Goal: Information Seeking & Learning: Learn about a topic

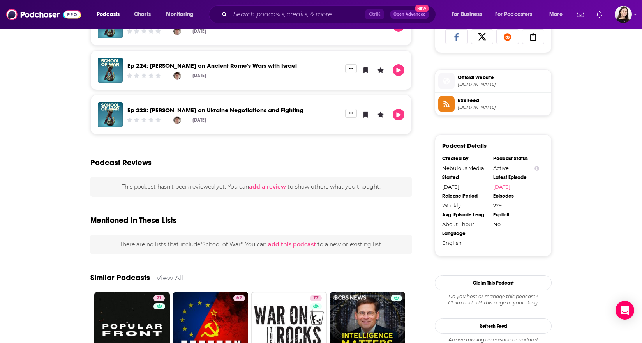
scroll to position [425, 0]
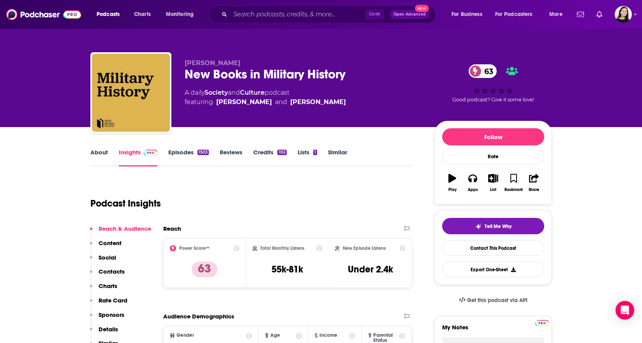
click at [99, 149] on link "About" at bounding box center [99, 157] width 18 height 18
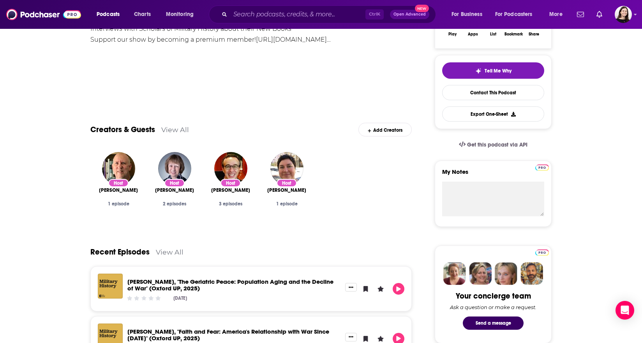
scroll to position [39, 0]
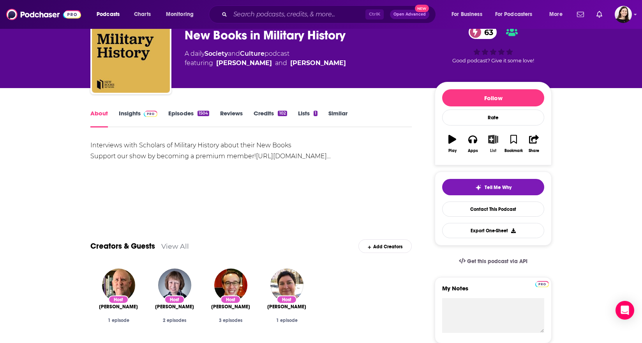
click at [497, 147] on button "List" at bounding box center [493, 144] width 20 height 28
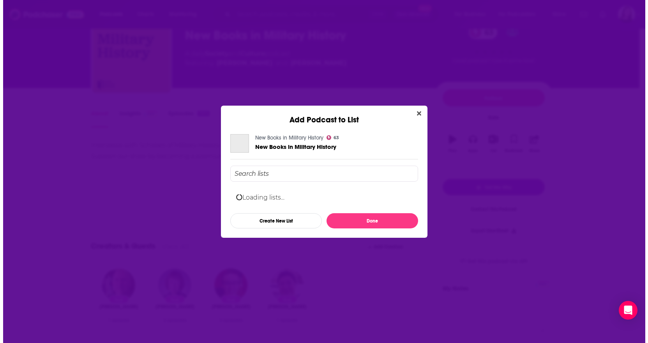
scroll to position [0, 0]
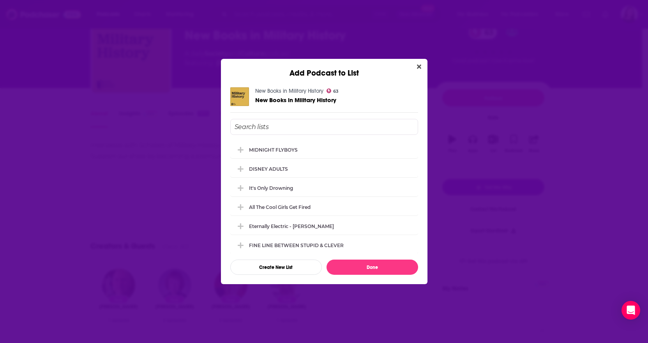
click at [336, 178] on div "MIDNIGHT FLYBOYS DISNEY ADULTS It's Only Drowning All The Cool Girls Get Fired …" at bounding box center [324, 197] width 188 height 112
click at [251, 146] on div "MIDNIGHT FLYBOYS" at bounding box center [324, 149] width 188 height 17
click at [369, 272] on button "Done" at bounding box center [372, 266] width 92 height 15
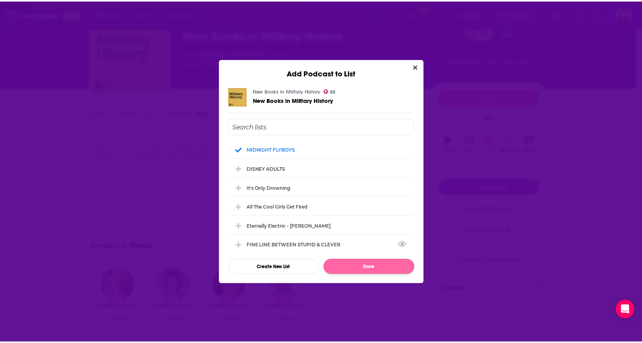
scroll to position [39, 0]
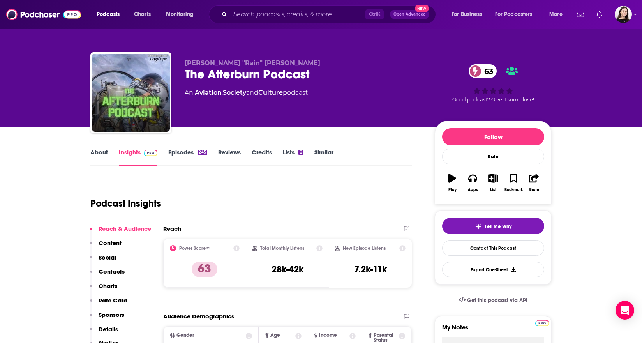
click at [100, 161] on link "About" at bounding box center [99, 157] width 18 height 18
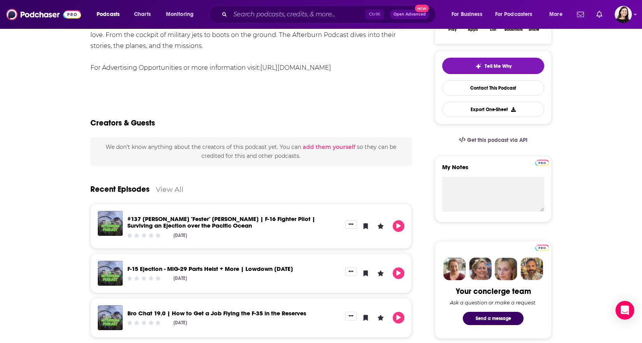
scroll to position [195, 0]
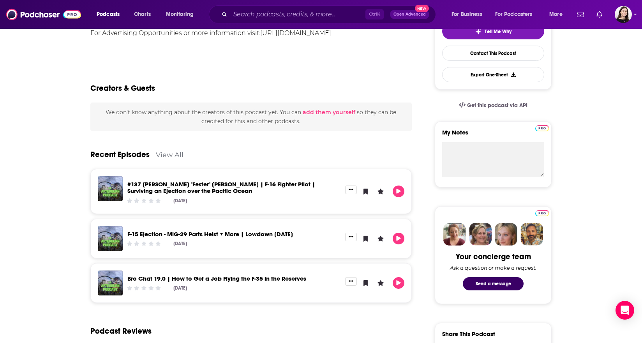
click at [265, 198] on div "Aug 22nd, 2025" at bounding box center [233, 200] width 213 height 6
click at [168, 159] on div "Recent Episodes View All" at bounding box center [250, 150] width 321 height 38
click at [168, 157] on link "View All" at bounding box center [170, 154] width 28 height 8
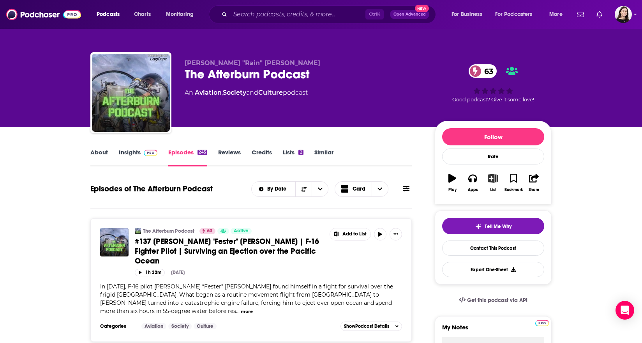
click at [489, 185] on button "List" at bounding box center [493, 183] width 20 height 28
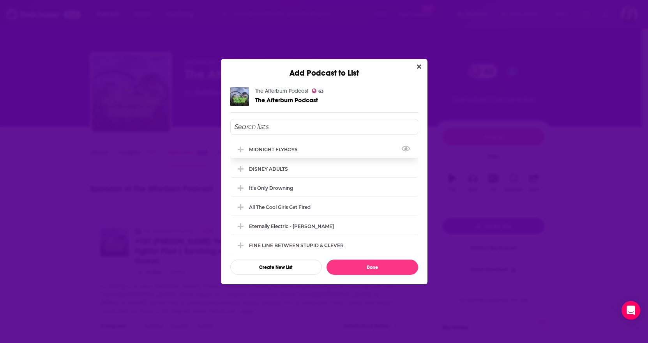
click at [345, 156] on div "MIDNIGHT FLYBOYS" at bounding box center [324, 149] width 188 height 17
click at [371, 263] on button "Done" at bounding box center [372, 266] width 92 height 15
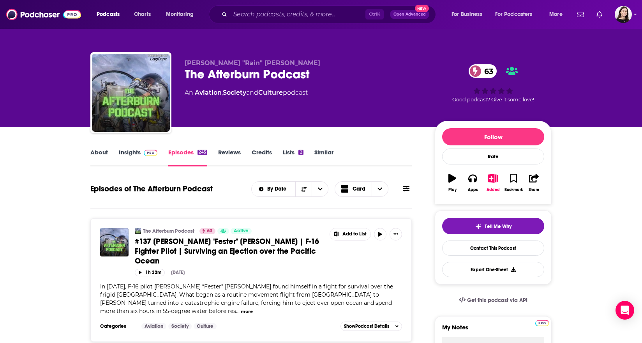
click at [316, 155] on link "Similar" at bounding box center [323, 157] width 19 height 18
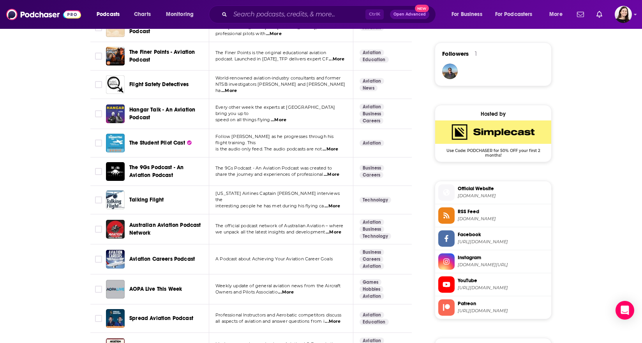
scroll to position [584, 0]
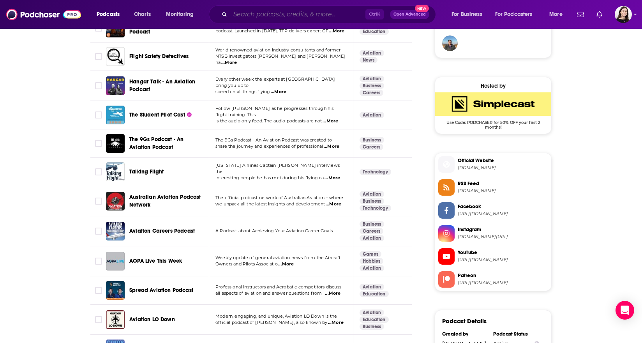
click at [281, 17] on input "Search podcasts, credits, & more..." at bounding box center [297, 14] width 135 height 12
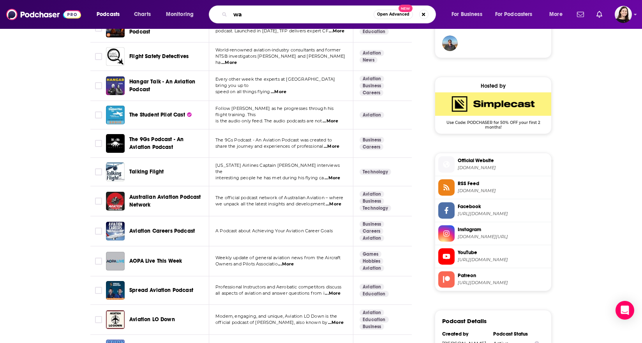
type input "war"
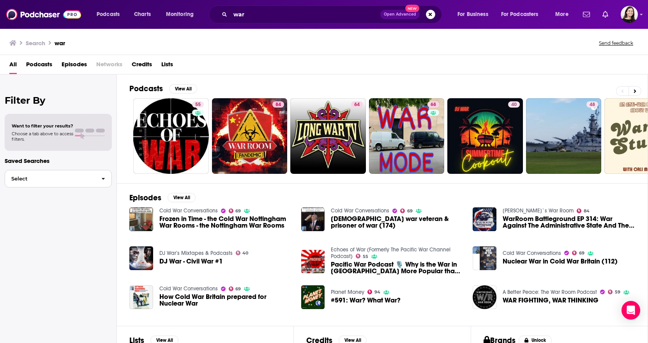
click at [42, 179] on span "Select" at bounding box center [50, 178] width 90 height 5
click at [30, 129] on div "Want to filter your results? Choose a tab above to access filters." at bounding box center [43, 132] width 62 height 19
click at [32, 98] on h2 "Filter By" at bounding box center [58, 100] width 107 height 11
click at [57, 183] on button "Select" at bounding box center [58, 179] width 107 height 18
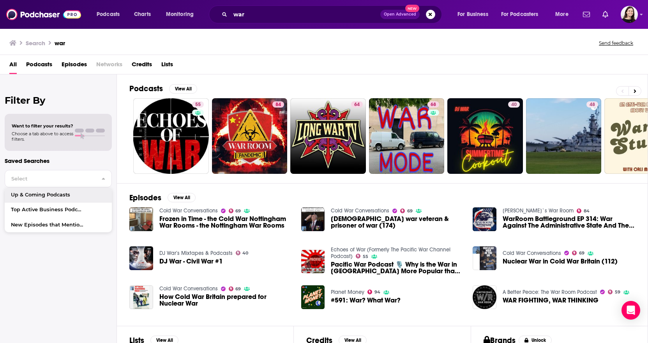
click at [44, 149] on div "Want to filter your results? Choose a tab above to access filters." at bounding box center [58, 132] width 107 height 37
click at [51, 128] on span "Want to filter your results?" at bounding box center [43, 125] width 62 height 5
click at [81, 101] on h2 "Filter By" at bounding box center [58, 100] width 107 height 11
click at [41, 100] on h2 "Filter By" at bounding box center [58, 100] width 107 height 11
click at [39, 90] on div "Filter By Want to filter your results? Choose a tab above to access filters. Sa…" at bounding box center [58, 245] width 117 height 343
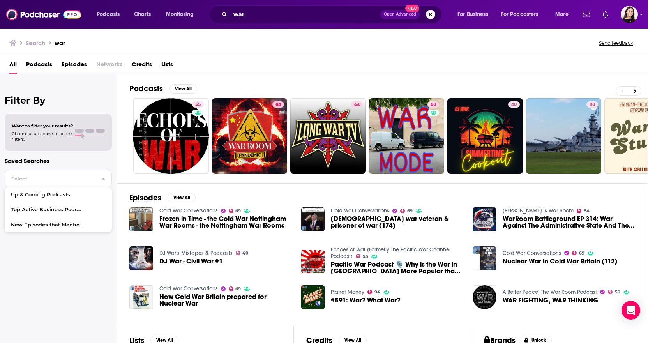
click at [27, 69] on span "Podcasts" at bounding box center [39, 66] width 26 height 16
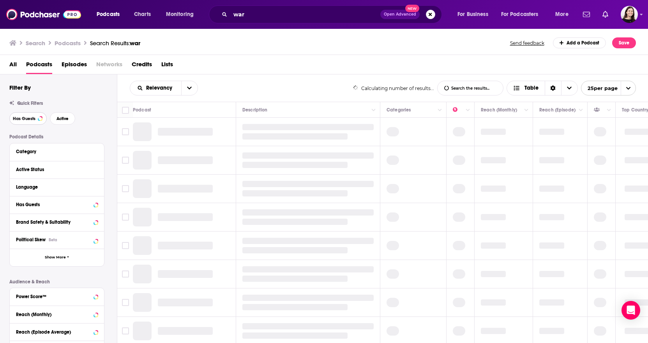
click at [33, 120] on span "Has Guests" at bounding box center [24, 118] width 23 height 4
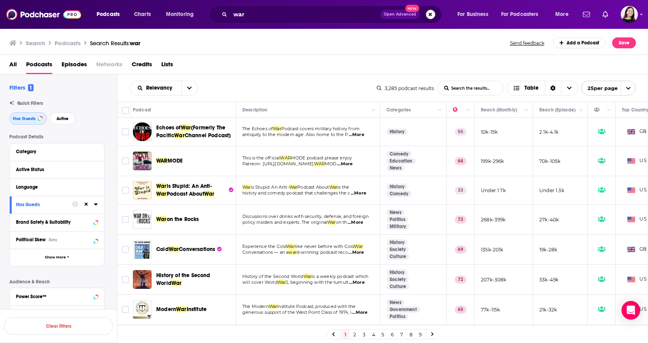
click at [33, 114] on button "Has Guests" at bounding box center [27, 118] width 37 height 12
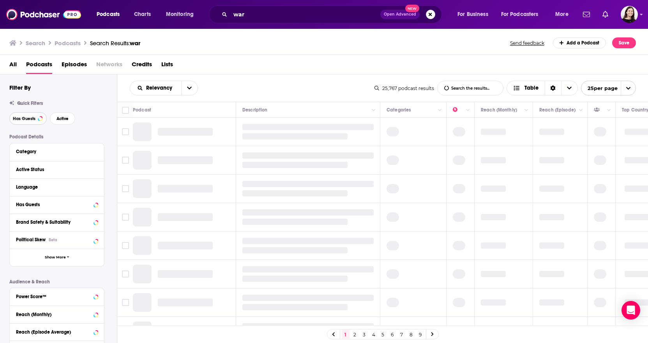
click at [33, 114] on button "Has Guests" at bounding box center [27, 118] width 37 height 12
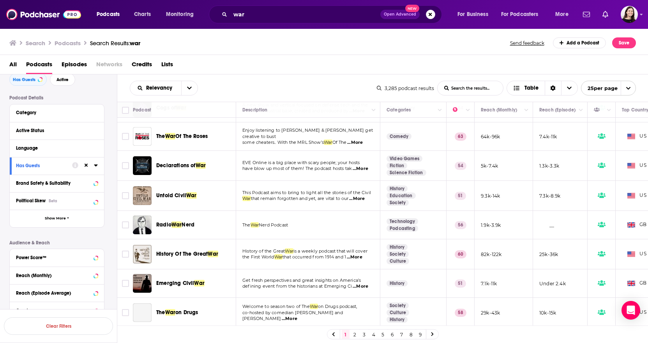
scroll to position [541, 0]
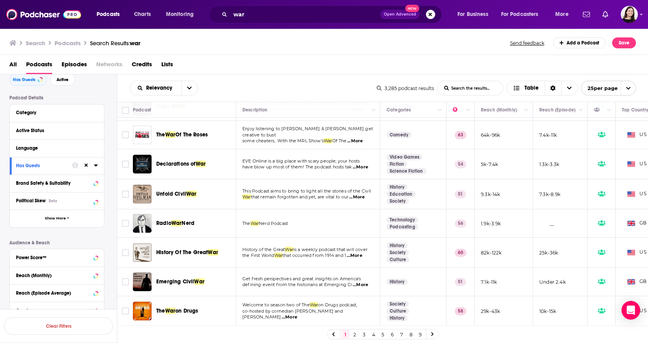
click at [356, 336] on link "2" at bounding box center [355, 334] width 8 height 9
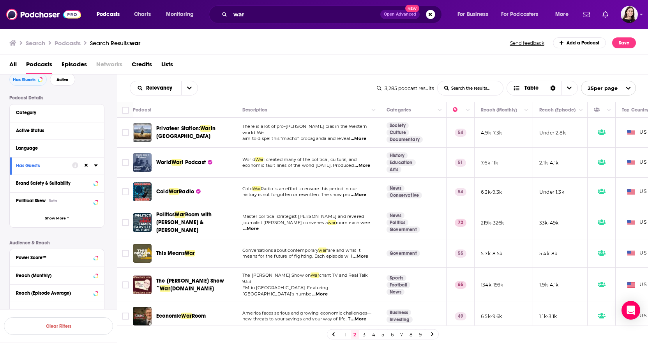
click at [347, 332] on link "1" at bounding box center [346, 334] width 8 height 9
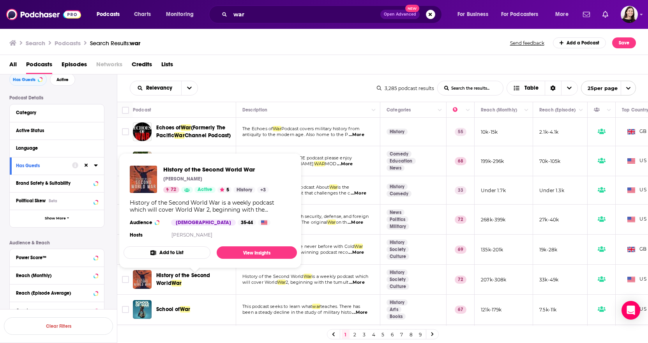
click at [164, 283] on span "History of the Second World" at bounding box center [183, 279] width 54 height 14
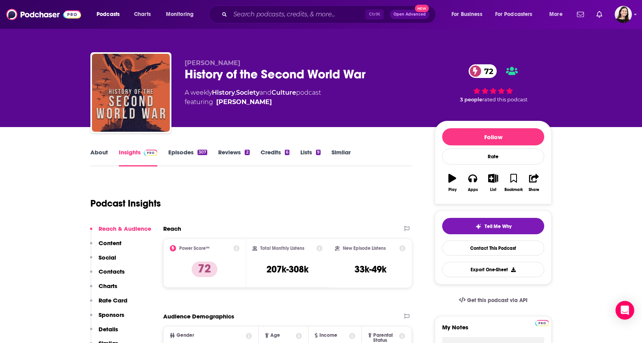
click at [97, 155] on link "About" at bounding box center [99, 157] width 18 height 18
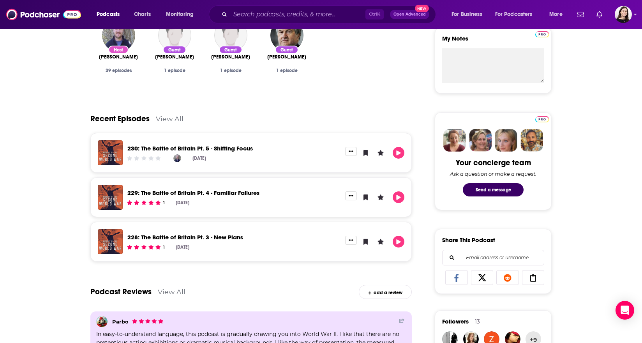
scroll to position [273, 0]
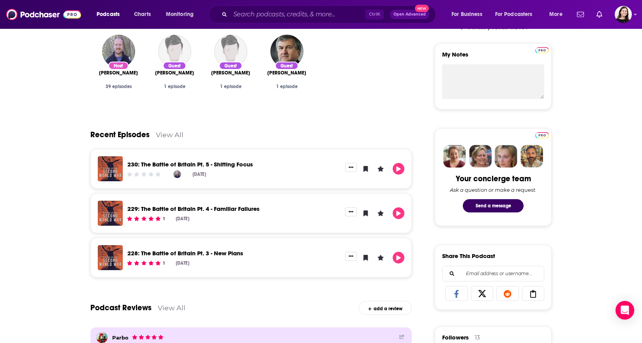
click at [240, 207] on link "229: The Battle of Britain Pt. 4 - Familiar Failures" at bounding box center [193, 208] width 132 height 7
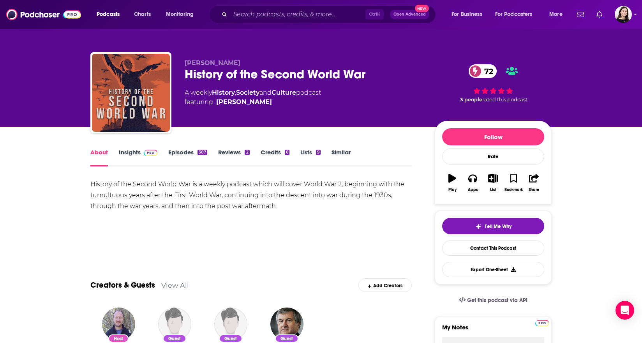
click at [174, 150] on link "Episodes 307" at bounding box center [187, 157] width 39 height 18
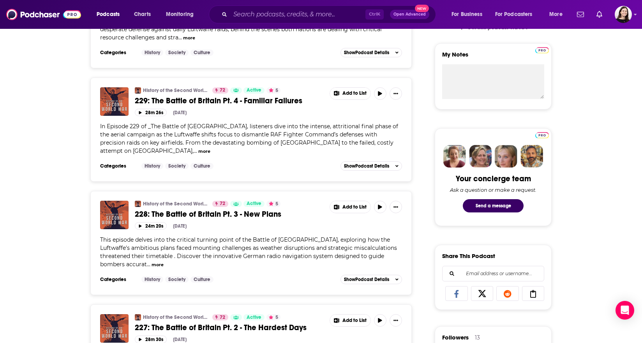
scroll to position [39, 0]
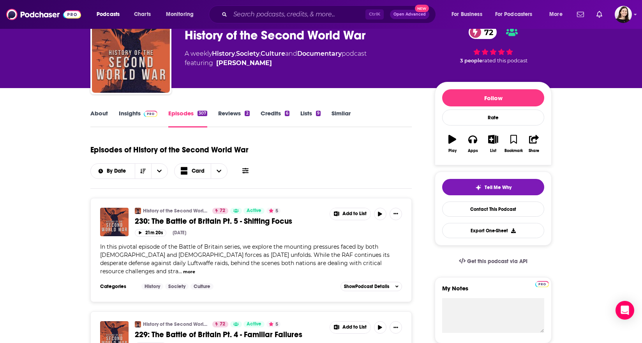
click at [98, 114] on link "About" at bounding box center [99, 118] width 18 height 18
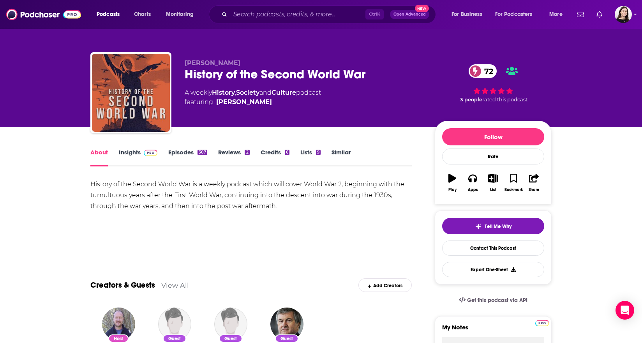
click at [174, 155] on link "Episodes 307" at bounding box center [187, 157] width 39 height 18
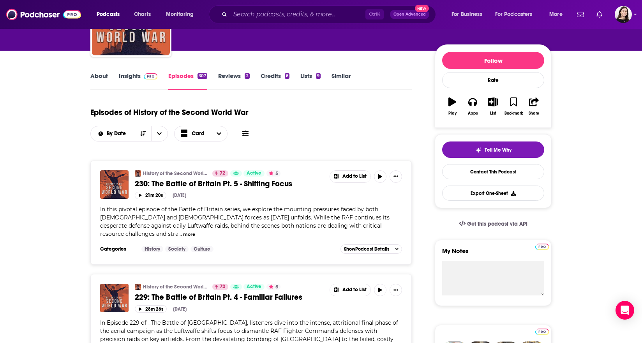
scroll to position [39, 0]
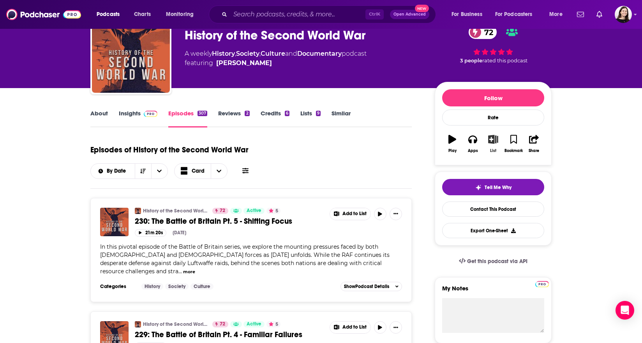
click at [486, 136] on button "List" at bounding box center [493, 144] width 20 height 28
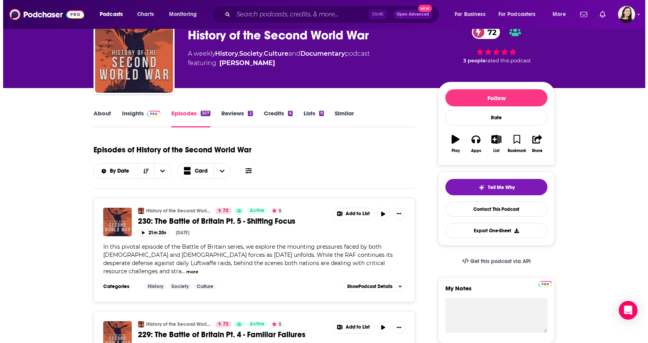
scroll to position [0, 0]
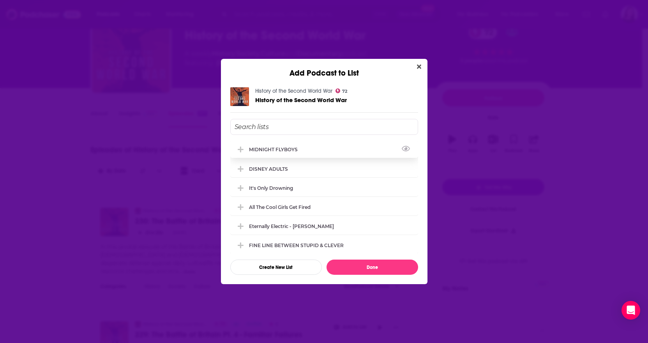
click at [343, 157] on div "MIDNIGHT FLYBOYS" at bounding box center [324, 149] width 188 height 17
click at [360, 266] on button "Done" at bounding box center [372, 266] width 92 height 15
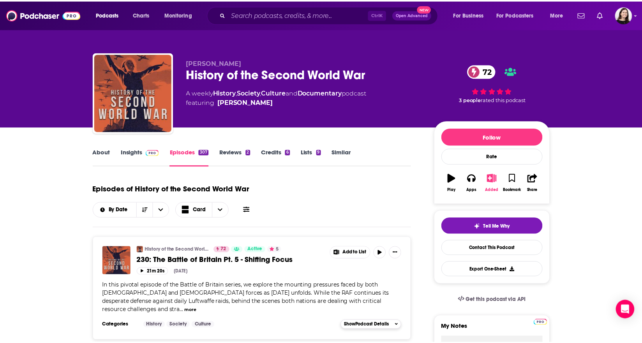
scroll to position [39, 0]
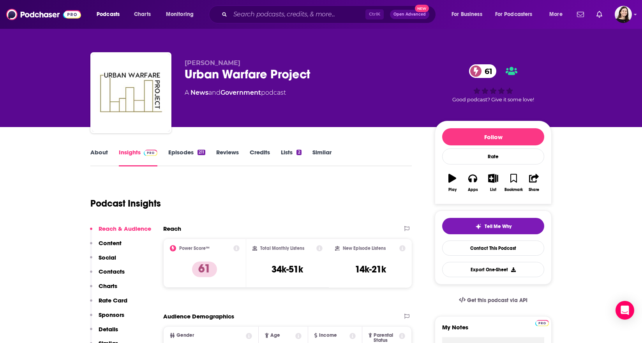
click at [99, 151] on link "About" at bounding box center [99, 157] width 18 height 18
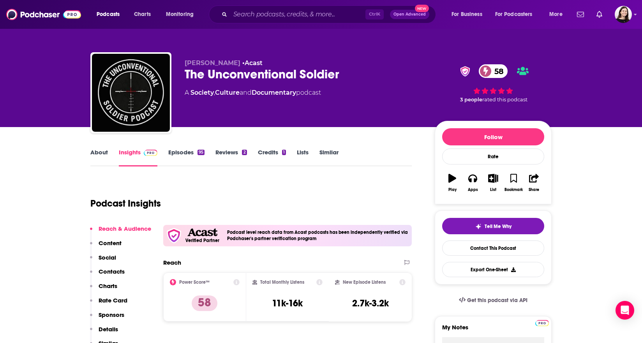
click at [105, 154] on link "About" at bounding box center [99, 157] width 18 height 18
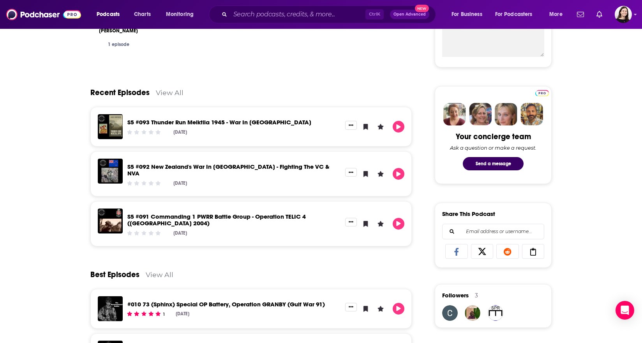
scroll to position [312, 0]
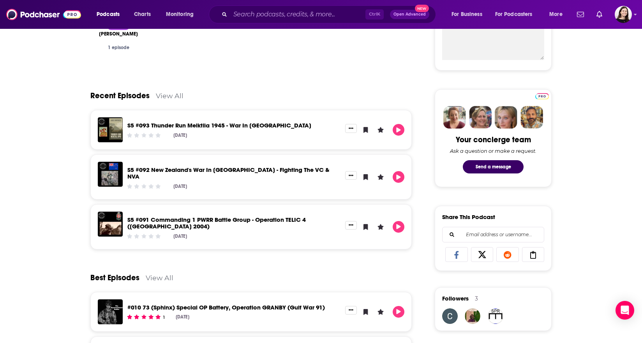
click at [163, 99] on link "View All" at bounding box center [170, 96] width 28 height 8
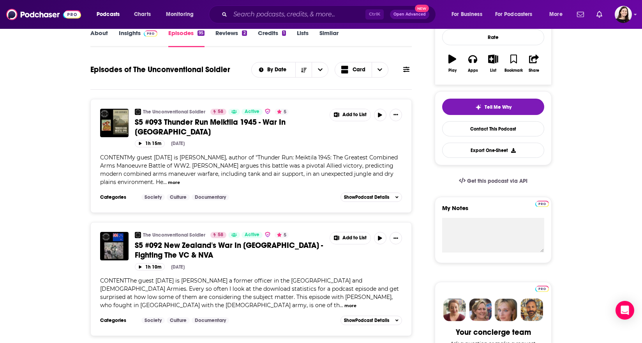
scroll to position [39, 0]
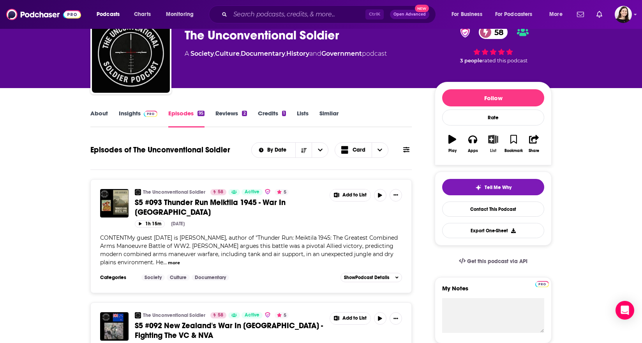
click at [492, 142] on icon "button" at bounding box center [493, 139] width 10 height 9
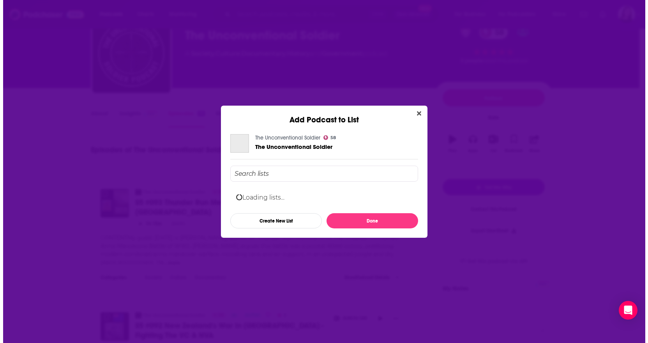
scroll to position [0, 0]
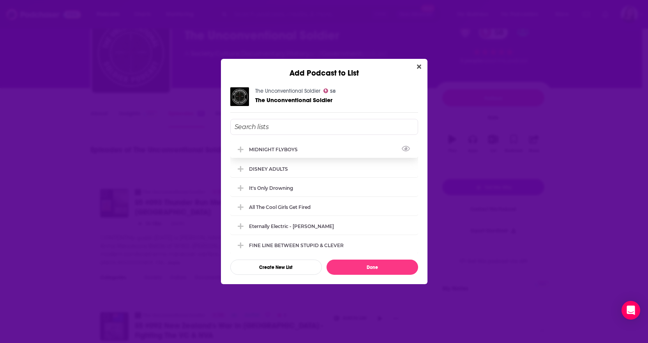
click at [287, 148] on div "MIDNIGHT FLYBOYS" at bounding box center [275, 149] width 53 height 6
click at [377, 261] on button "Done" at bounding box center [372, 266] width 92 height 15
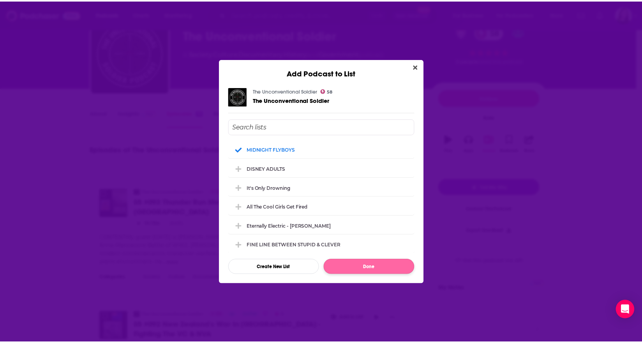
scroll to position [39, 0]
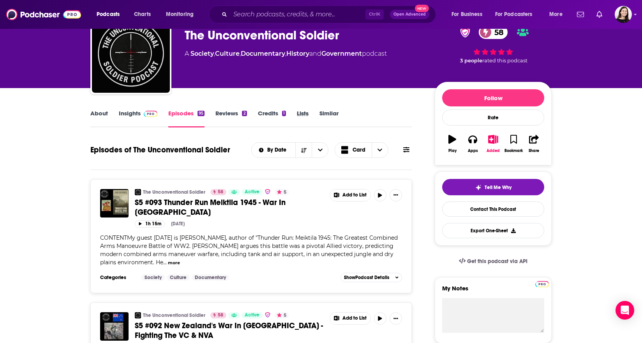
click at [314, 112] on div "Lists" at bounding box center [308, 118] width 23 height 18
click at [328, 115] on link "Similar" at bounding box center [328, 118] width 19 height 18
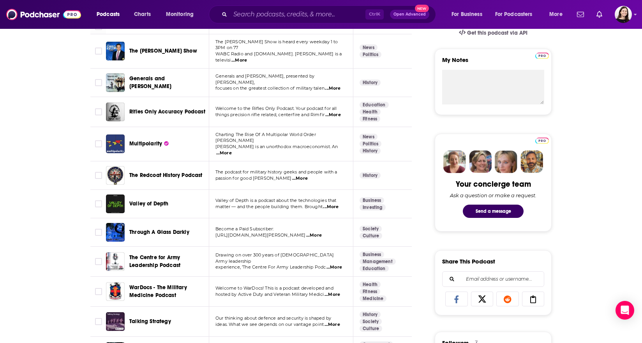
scroll to position [312, 0]
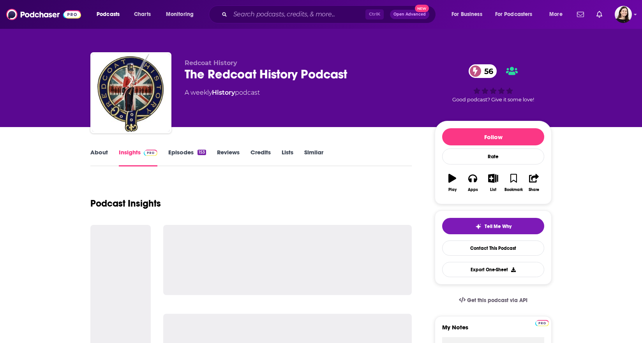
click at [92, 157] on link "About" at bounding box center [99, 157] width 18 height 18
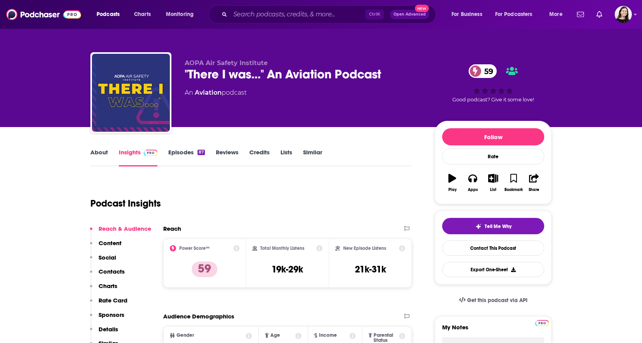
click at [104, 157] on link "About" at bounding box center [99, 157] width 18 height 18
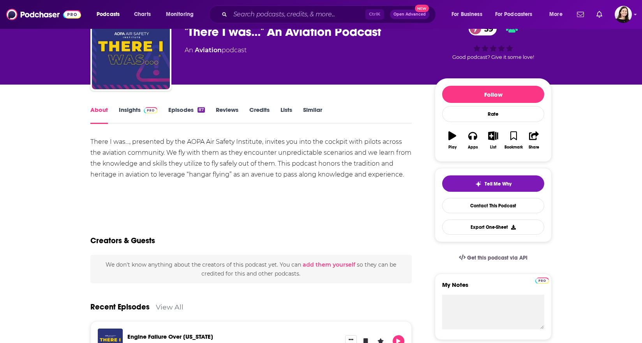
scroll to position [117, 0]
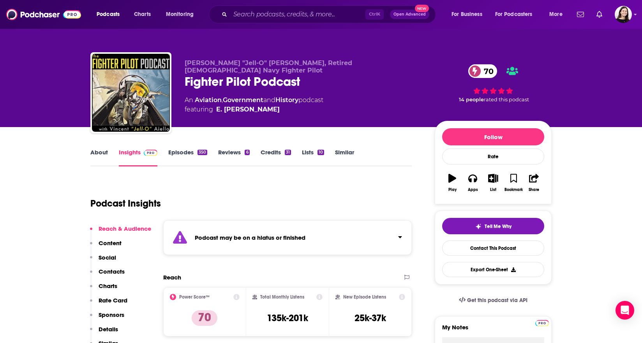
click at [219, 251] on div "Podcast may be on a hiatus or finished" at bounding box center [287, 237] width 249 height 35
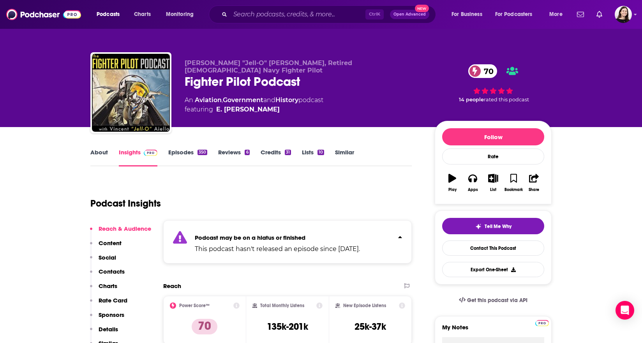
click at [219, 251] on p "This podcast hasn't released an episode since [DATE]." at bounding box center [277, 248] width 165 height 9
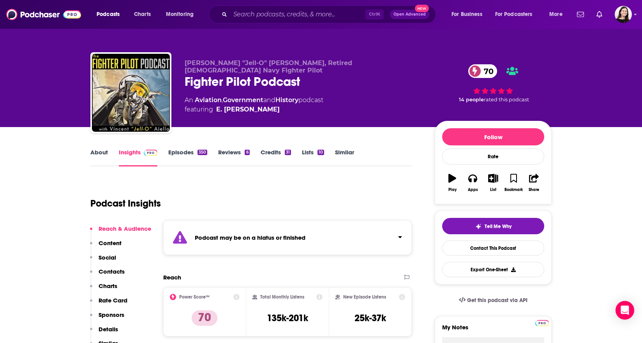
click at [98, 159] on link "About" at bounding box center [99, 157] width 18 height 18
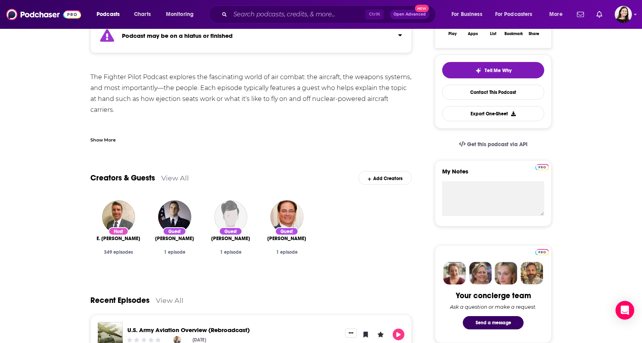
scroll to position [39, 0]
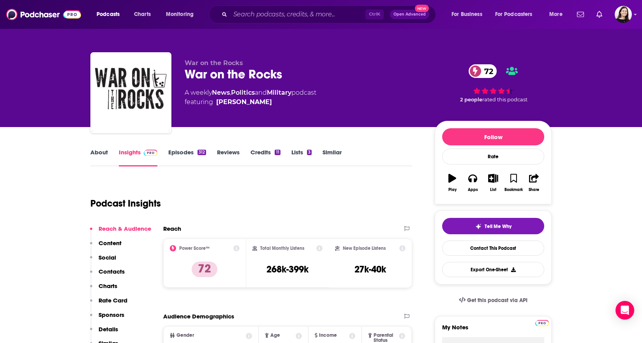
click at [101, 161] on link "About" at bounding box center [99, 157] width 18 height 18
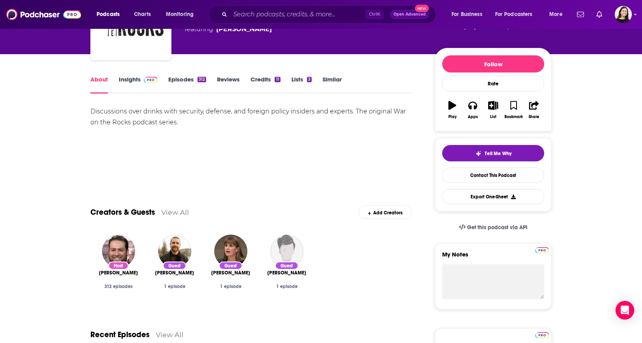
scroll to position [39, 0]
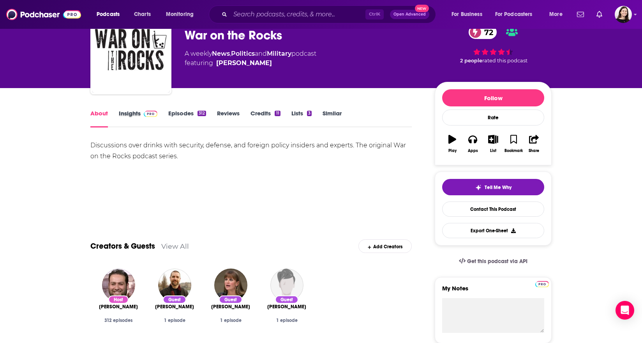
click at [168, 118] on div "Insights" at bounding box center [143, 118] width 49 height 18
click at [174, 116] on link "Episodes 312" at bounding box center [187, 118] width 38 height 18
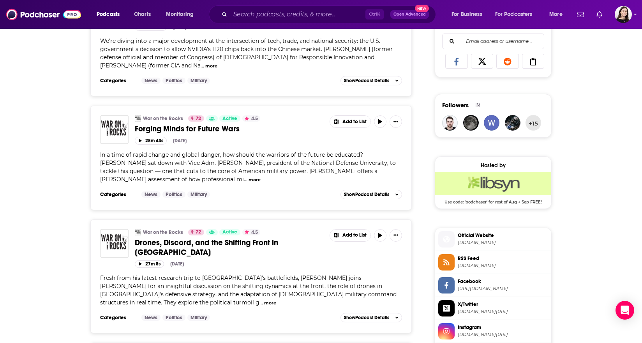
scroll to position [506, 0]
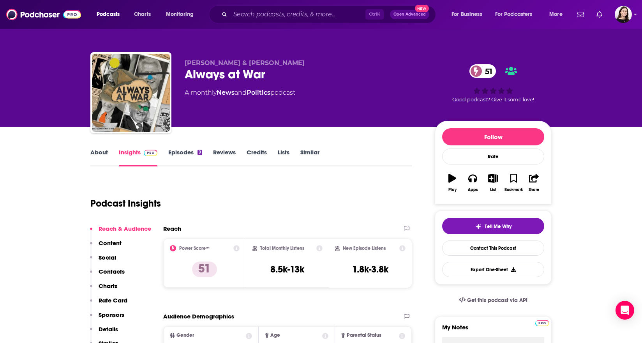
click at [93, 156] on link "About" at bounding box center [99, 157] width 18 height 18
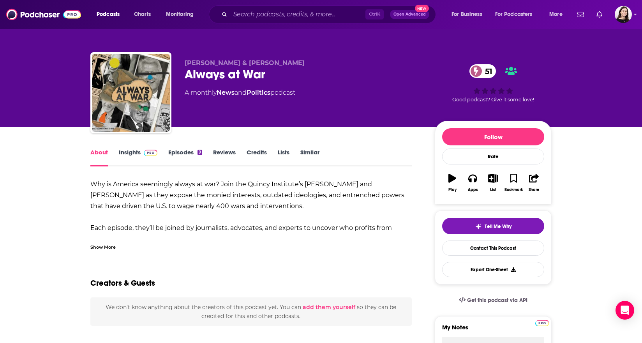
click at [93, 247] on div "Show More" at bounding box center [102, 246] width 25 height 7
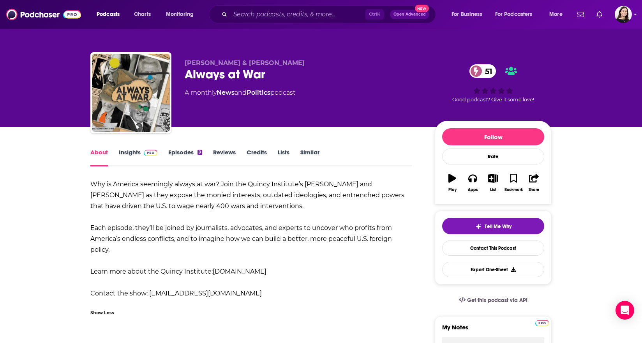
click at [191, 155] on link "Episodes 9" at bounding box center [185, 157] width 34 height 18
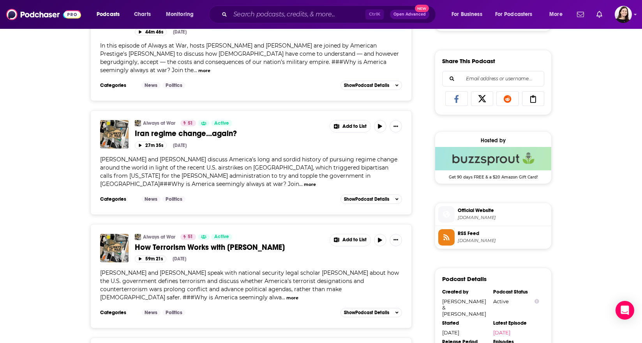
scroll to position [351, 0]
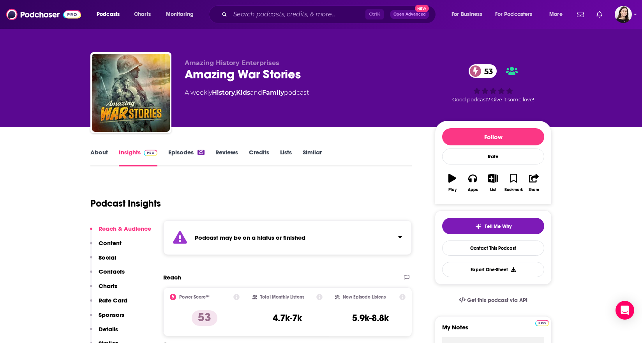
click at [179, 235] on icon "Click to expand status details" at bounding box center [180, 237] width 14 height 12
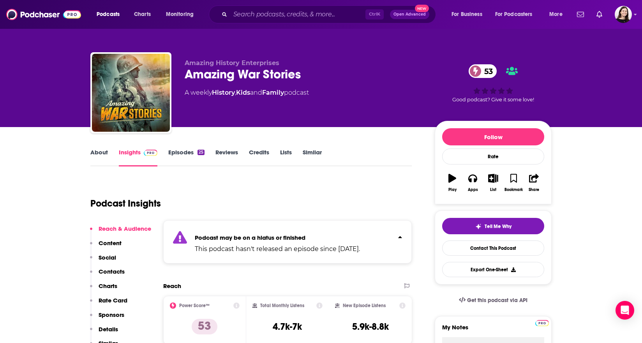
click at [179, 235] on icon "Click to expand status details" at bounding box center [180, 237] width 14 height 12
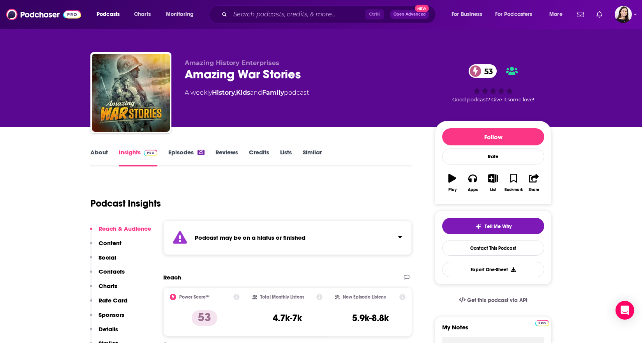
click at [97, 148] on div "About Insights Episodes 25 Reviews Credits Lists Similar" at bounding box center [250, 156] width 321 height 19
click at [109, 154] on div "About" at bounding box center [104, 157] width 28 height 18
click at [106, 154] on link "About" at bounding box center [99, 157] width 18 height 18
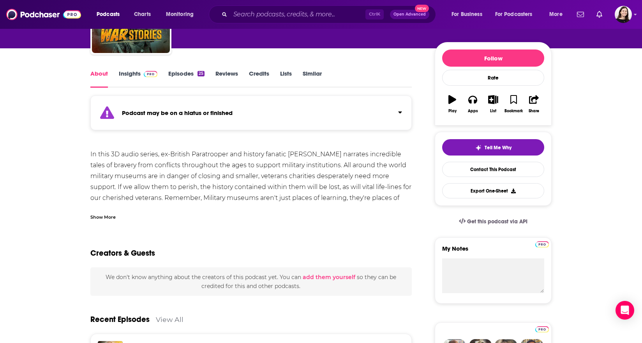
scroll to position [156, 0]
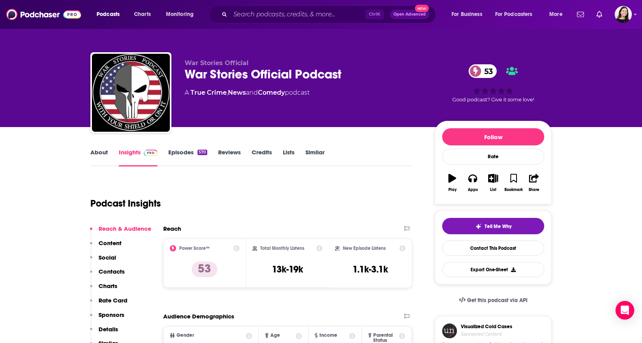
click at [95, 154] on link "About" at bounding box center [99, 157] width 18 height 18
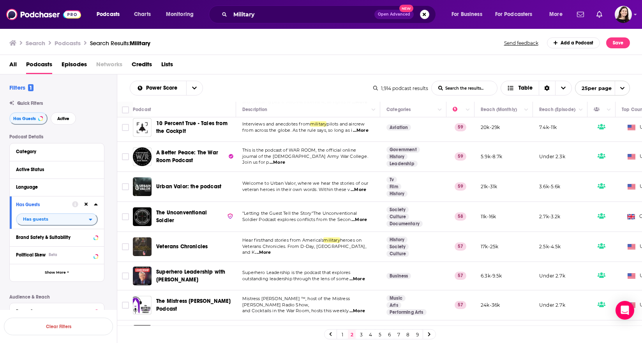
scroll to position [561, 0]
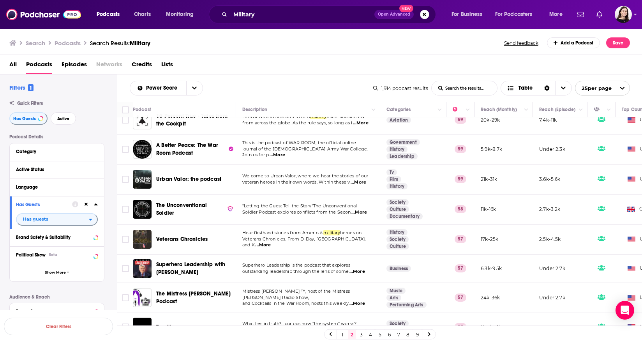
click at [362, 334] on link "3" at bounding box center [361, 334] width 8 height 9
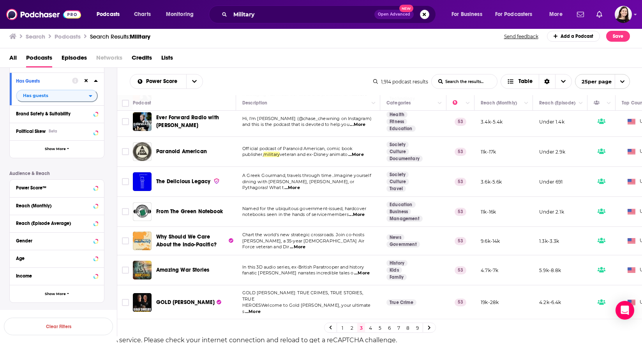
scroll to position [7, 0]
click at [435, 330] on link at bounding box center [429, 326] width 12 height 9
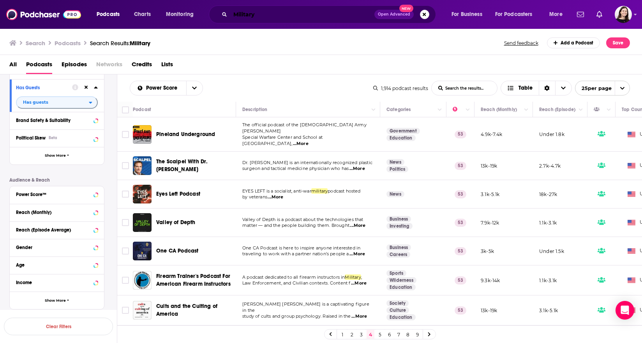
click at [263, 15] on input "Military" at bounding box center [302, 14] width 144 height 12
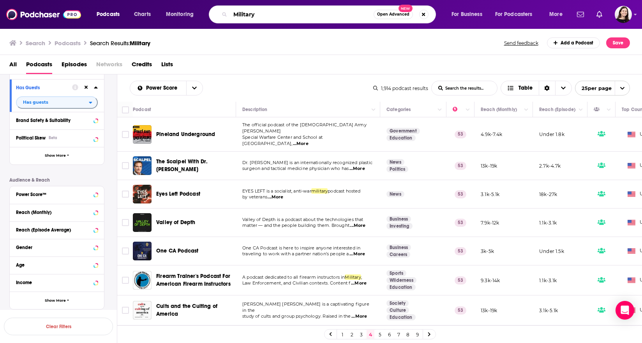
click at [263, 15] on input "Military" at bounding box center [301, 14] width 143 height 12
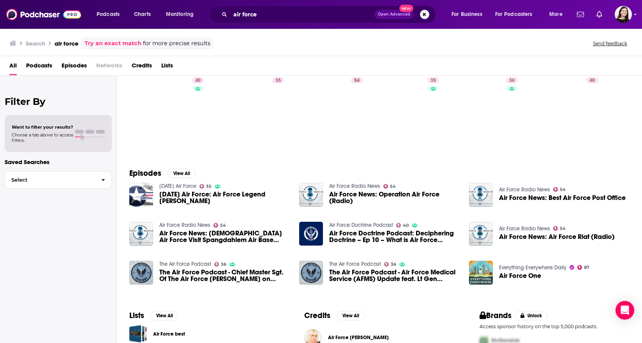
scroll to position [39, 0]
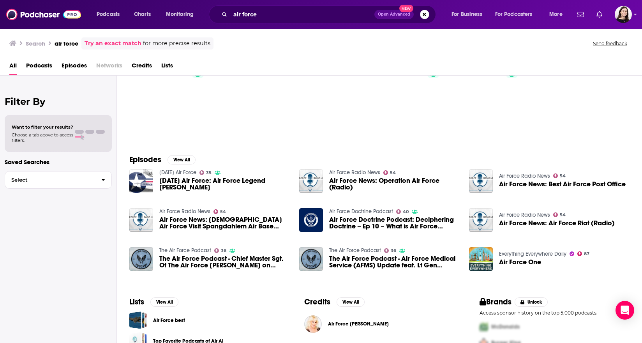
click at [36, 72] on span "Podcasts" at bounding box center [39, 67] width 26 height 16
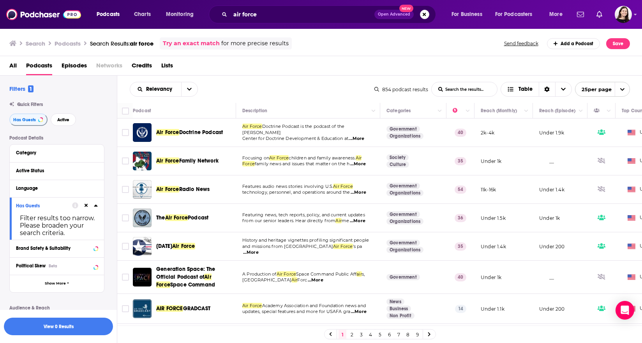
drag, startPoint x: 199, startPoint y: 247, endPoint x: 107, endPoint y: 261, distance: 92.6
click at [107, 261] on div "Podcast Details Category Active Status Language Has Guests Filter results too n…" at bounding box center [63, 286] width 108 height 302
click at [356, 136] on span "...More" at bounding box center [357, 139] width 16 height 6
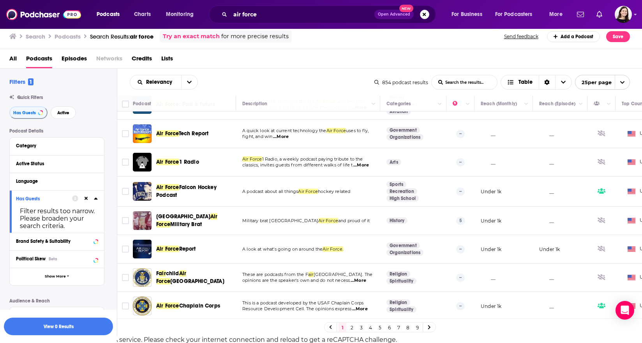
scroll to position [7, 0]
click at [355, 325] on link "2" at bounding box center [352, 326] width 8 height 9
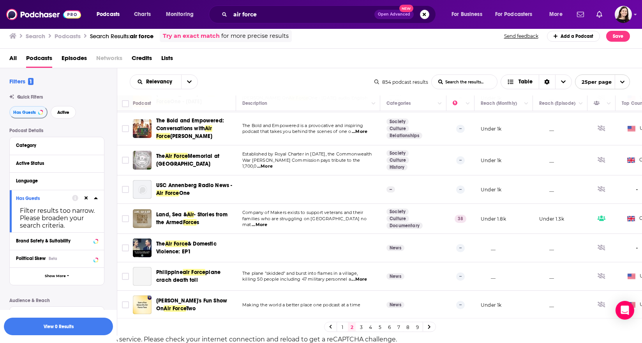
scroll to position [535, 0]
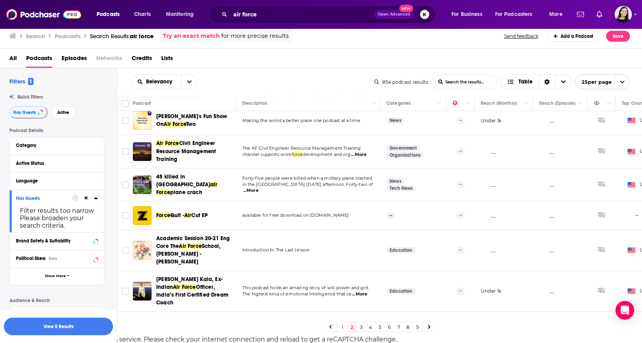
click at [363, 328] on link "3" at bounding box center [361, 326] width 8 height 9
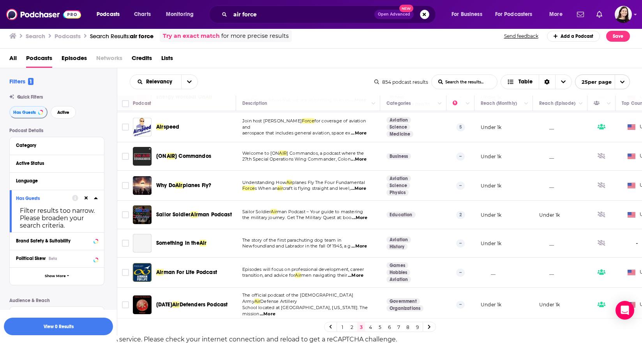
scroll to position [529, 0]
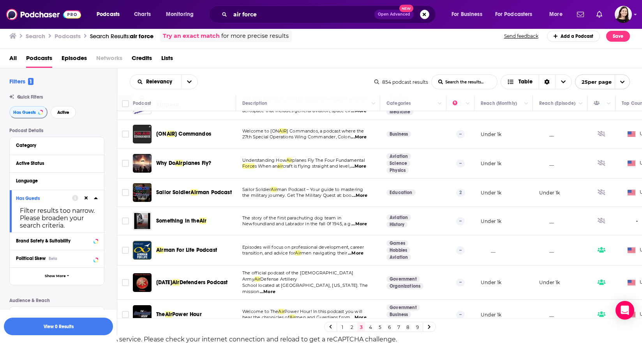
click at [374, 328] on link "4" at bounding box center [371, 326] width 8 height 9
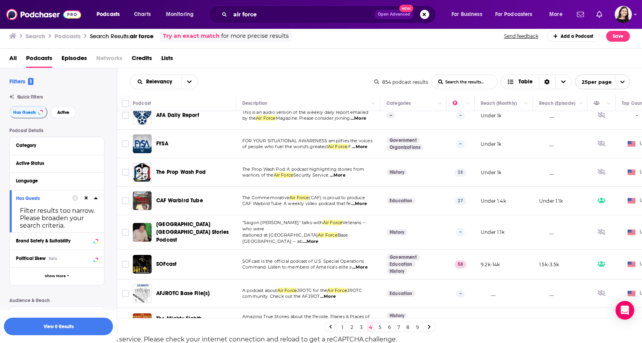
scroll to position [521, 0]
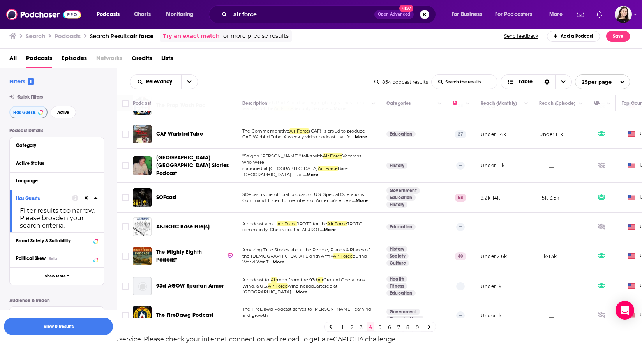
click at [363, 197] on span "...More" at bounding box center [360, 200] width 16 height 6
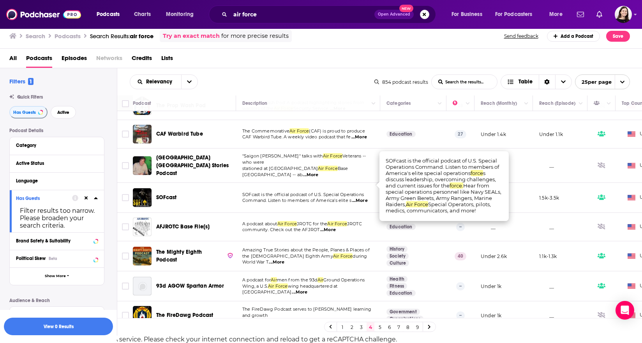
click at [113, 289] on div "Podcast Details Category Active Status Language Has Guests Filter results too n…" at bounding box center [63, 279] width 108 height 302
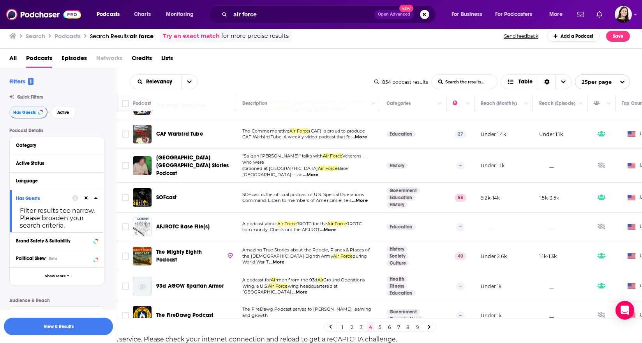
click at [384, 328] on link "5" at bounding box center [380, 326] width 8 height 9
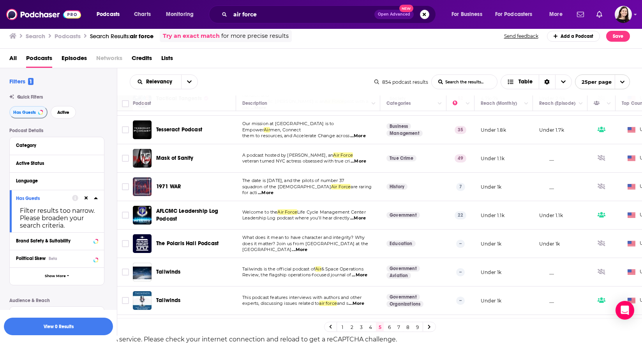
scroll to position [88, 0]
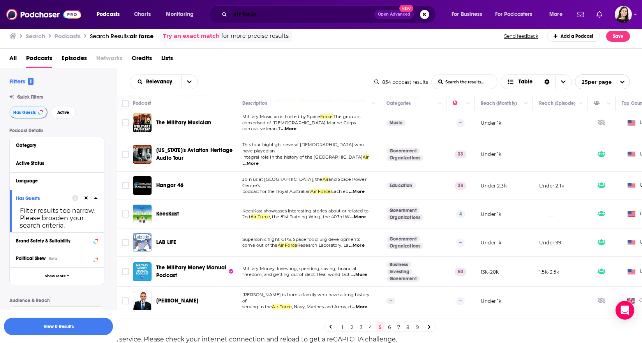
click at [254, 18] on input "air force" at bounding box center [302, 14] width 144 height 12
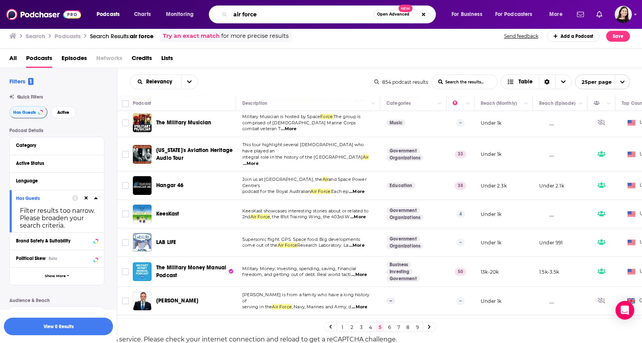
click at [254, 18] on input "air force" at bounding box center [301, 14] width 143 height 12
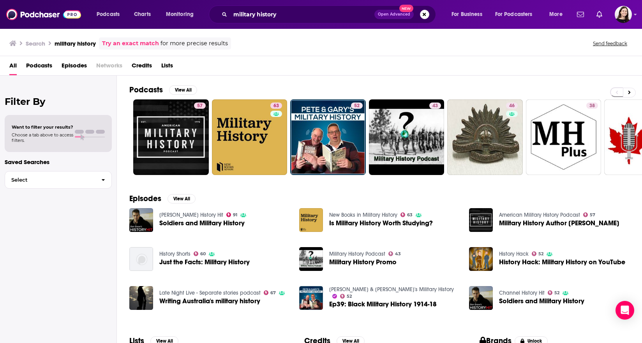
click at [46, 72] on span "Podcasts" at bounding box center [39, 67] width 26 height 16
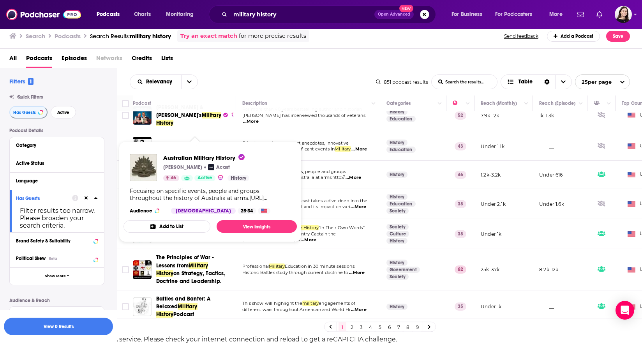
scroll to position [117, 0]
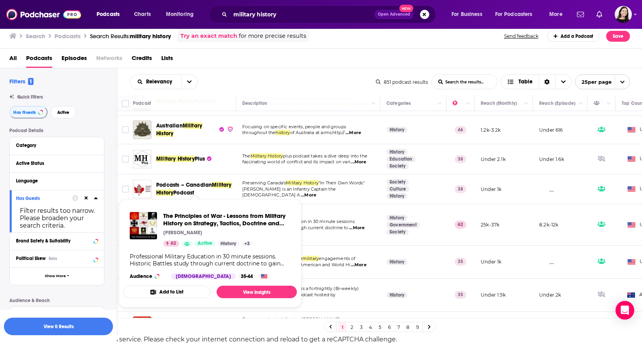
drag, startPoint x: 171, startPoint y: 214, endPoint x: 110, endPoint y: 201, distance: 63.0
click at [110, 201] on div "Podcast Details Category Active Status Language Has Guests Filter results too n…" at bounding box center [63, 279] width 108 height 302
drag, startPoint x: 180, startPoint y: 210, endPoint x: 109, endPoint y: 206, distance: 71.4
click at [109, 206] on div "Podcast Details Category Active Status Language Has Guests Filter results too n…" at bounding box center [63, 279] width 108 height 302
drag, startPoint x: 180, startPoint y: 233, endPoint x: 109, endPoint y: 213, distance: 73.0
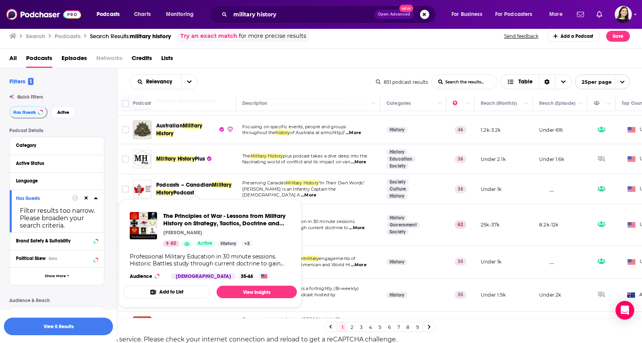
click at [109, 213] on div "Podcast Details Category Active Status Language Has Guests Filter results too n…" at bounding box center [63, 279] width 108 height 302
drag, startPoint x: 175, startPoint y: 211, endPoint x: 109, endPoint y: 185, distance: 70.5
click at [109, 185] on div "Podcast Details Category Active Status Language Has Guests Filter results too n…" at bounding box center [63, 279] width 108 height 302
click at [107, 243] on div "Podcast Details Category Active Status Language Has Guests Filter results too n…" at bounding box center [63, 279] width 108 height 302
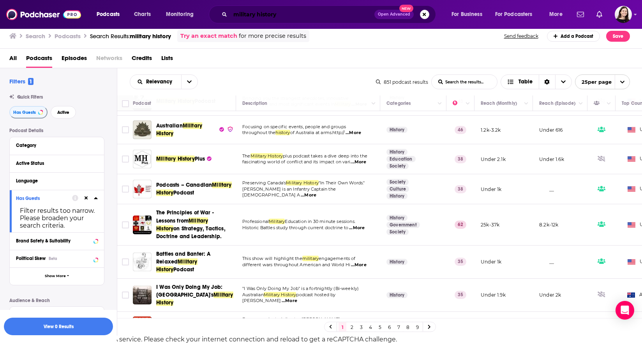
click at [254, 16] on input "military history" at bounding box center [302, 14] width 144 height 12
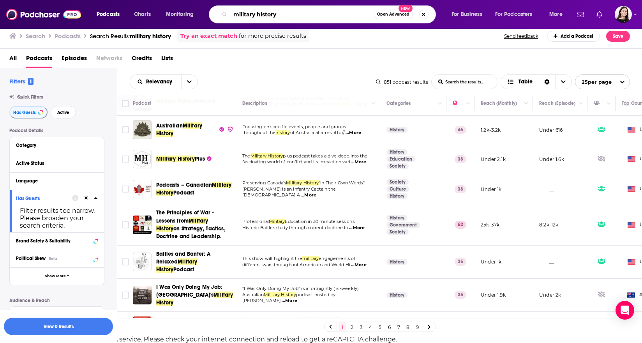
click at [254, 16] on input "military history" at bounding box center [301, 14] width 143 height 12
type input "D-Day"
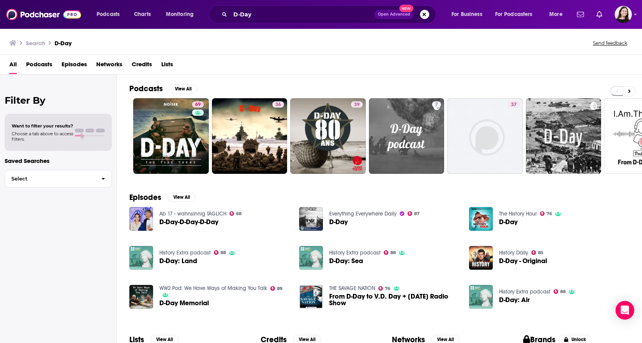
click at [35, 62] on span "Podcasts" at bounding box center [39, 66] width 26 height 16
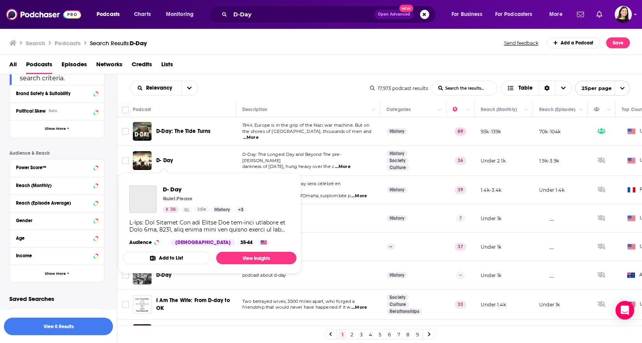
click at [166, 160] on span "D- Day" at bounding box center [164, 160] width 17 height 7
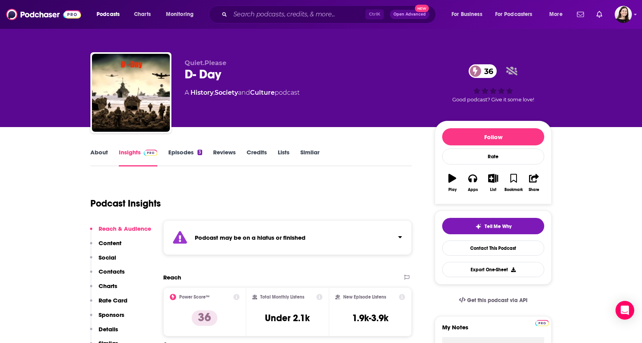
click at [240, 244] on div "Podcast may be on a hiatus or finished" at bounding box center [287, 237] width 249 height 35
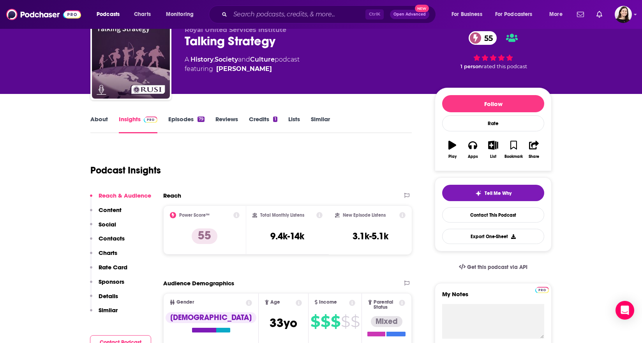
scroll to position [78, 0]
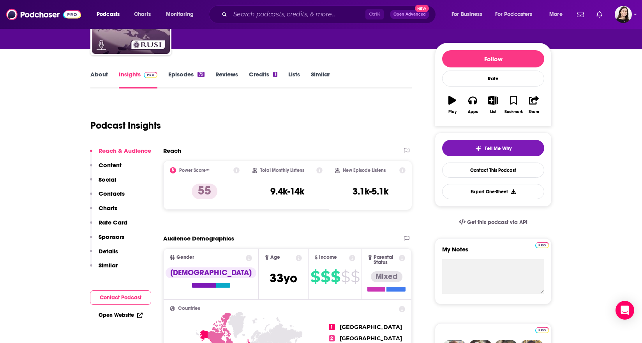
click at [106, 72] on link "About" at bounding box center [99, 80] width 18 height 18
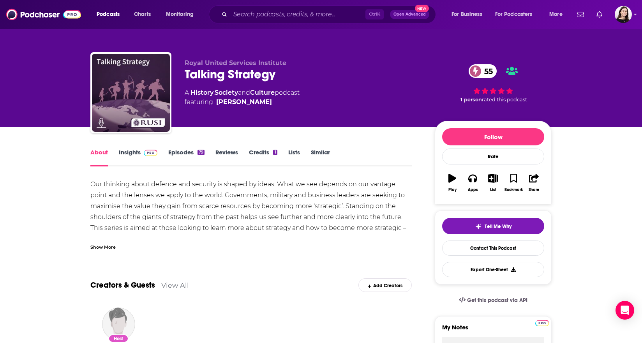
click at [169, 154] on link "Episodes 79" at bounding box center [186, 157] width 36 height 18
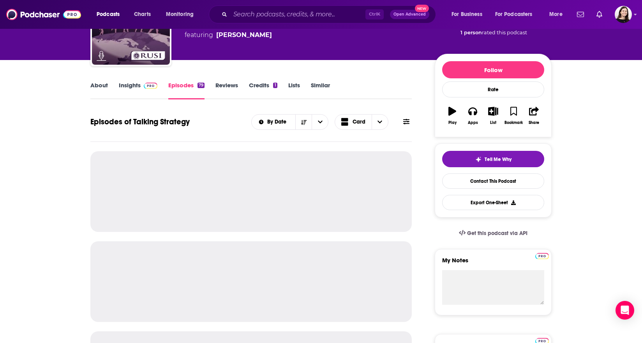
scroll to position [117, 0]
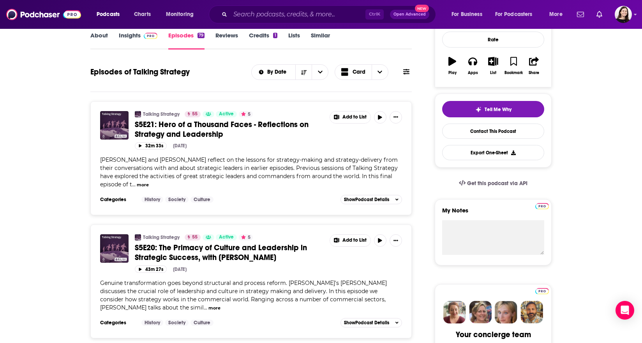
click at [149, 182] on button "more" at bounding box center [143, 185] width 12 height 7
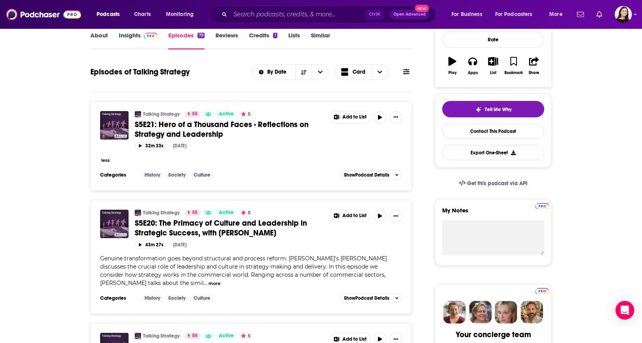
click at [108, 159] on button "less" at bounding box center [105, 160] width 9 height 7
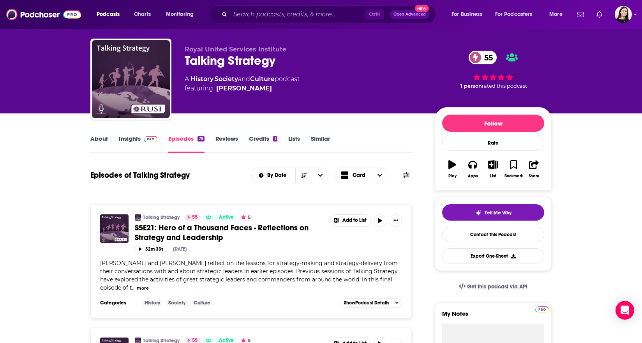
scroll to position [0, 0]
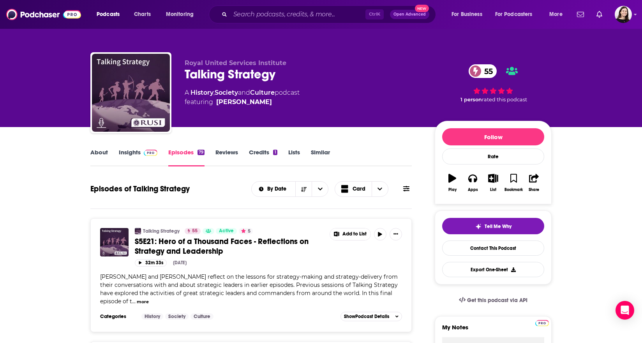
click at [101, 152] on link "About" at bounding box center [99, 157] width 18 height 18
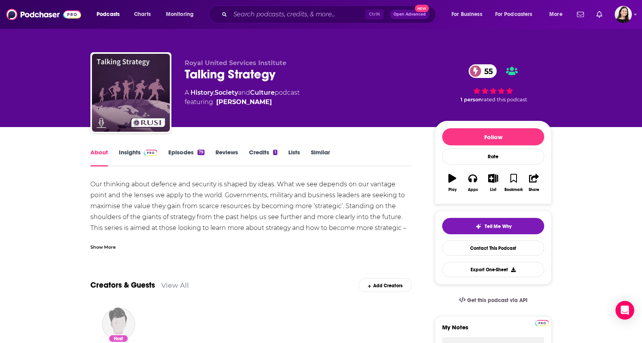
click at [176, 154] on link "Episodes 79" at bounding box center [186, 157] width 36 height 18
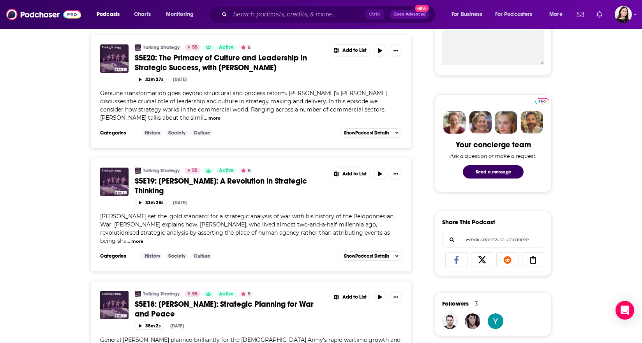
scroll to position [351, 0]
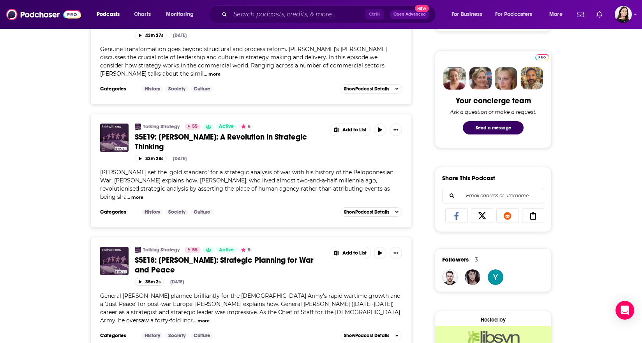
click at [210, 317] on button "more" at bounding box center [203, 320] width 12 height 7
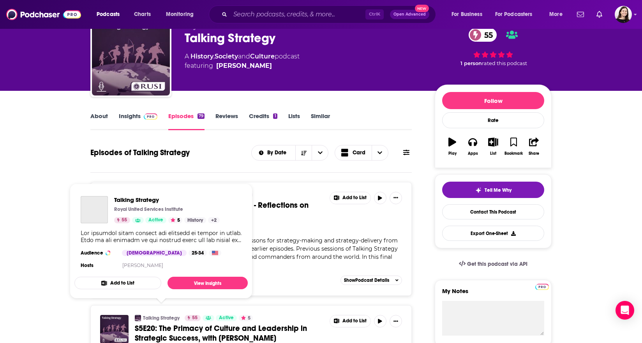
scroll to position [0, 0]
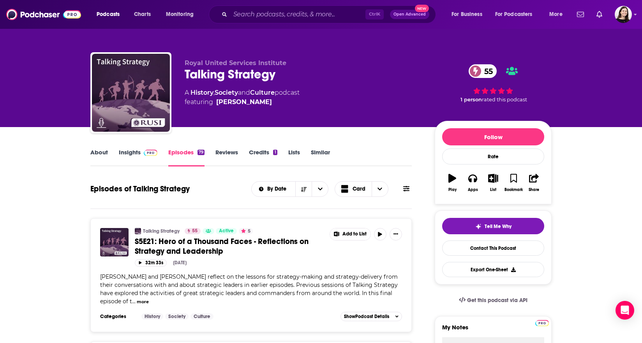
click at [149, 298] on button "more" at bounding box center [143, 301] width 12 height 7
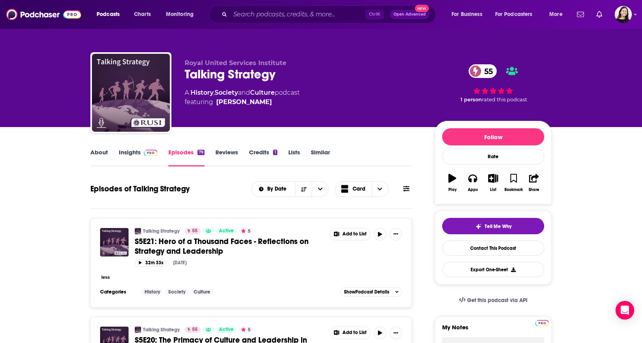
click at [376, 264] on div "32m 33s Jul 29th, 2025" at bounding box center [268, 262] width 267 height 7
click at [101, 157] on link "About" at bounding box center [99, 157] width 18 height 18
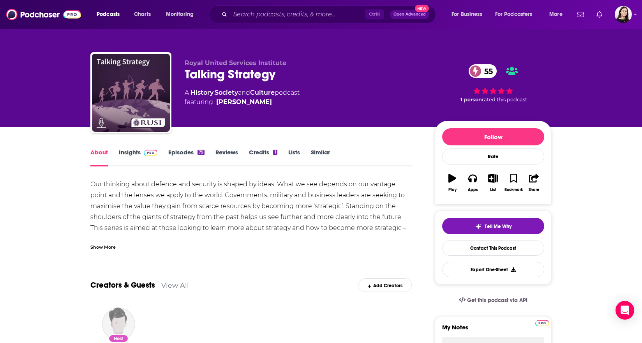
click at [180, 156] on link "Episodes 79" at bounding box center [186, 157] width 36 height 18
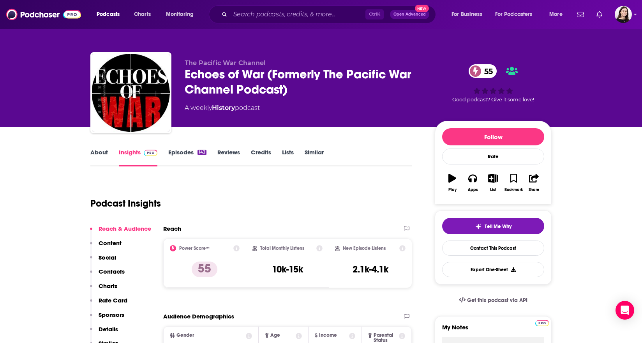
click at [104, 157] on link "About" at bounding box center [99, 157] width 18 height 18
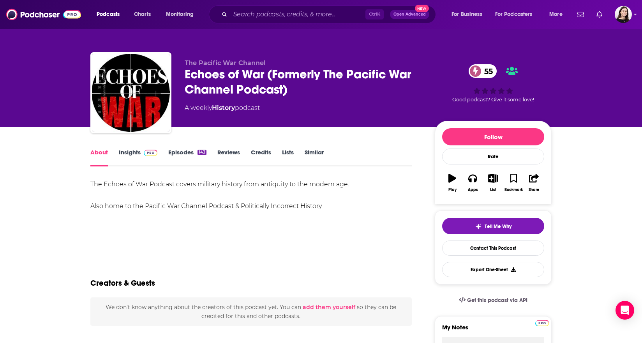
click at [121, 157] on link "Insights" at bounding box center [138, 157] width 39 height 18
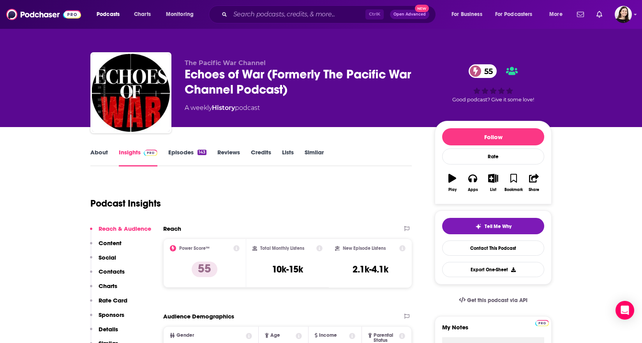
click at [185, 157] on link "Episodes 143" at bounding box center [187, 157] width 38 height 18
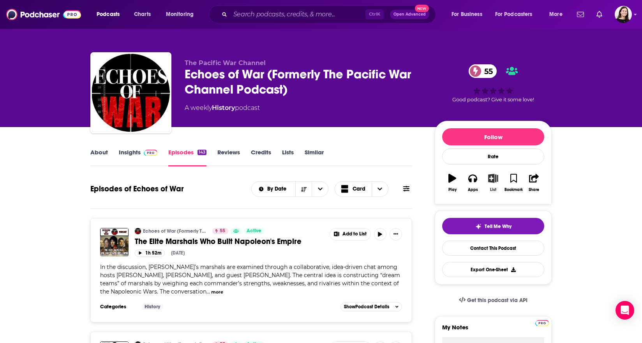
click at [499, 181] on button "List" at bounding box center [493, 183] width 20 height 28
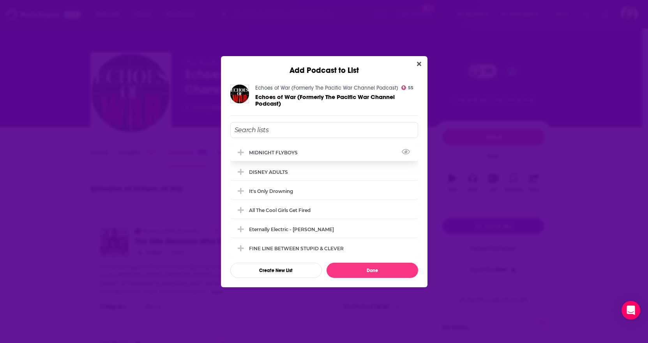
click at [258, 152] on div "MIDNIGHT FLYBOYS" at bounding box center [275, 153] width 53 height 6
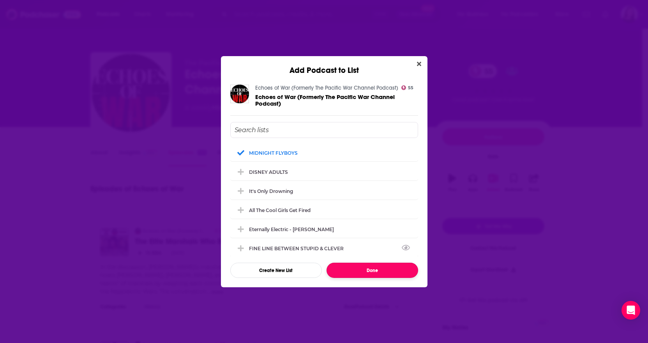
click at [342, 272] on button "Done" at bounding box center [372, 270] width 92 height 15
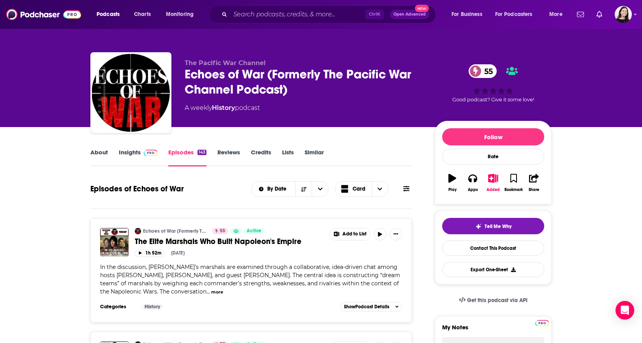
click at [322, 156] on link "Similar" at bounding box center [314, 157] width 19 height 18
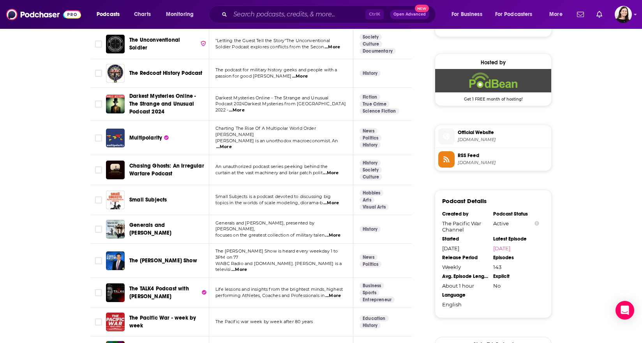
scroll to position [623, 0]
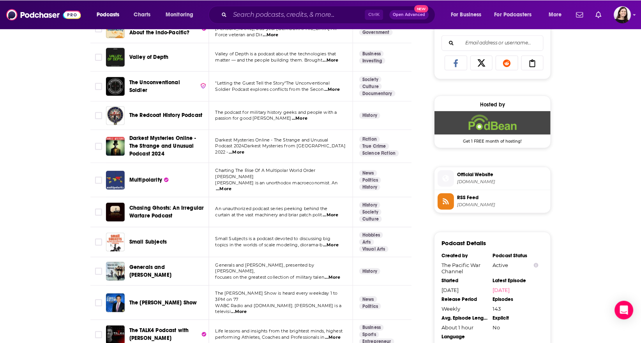
scroll to position [428, 0]
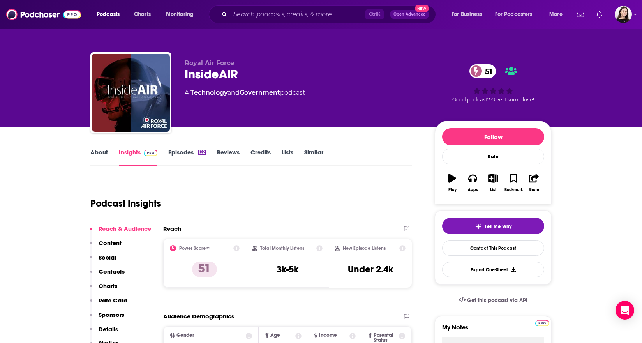
click at [104, 157] on link "About" at bounding box center [99, 157] width 18 height 18
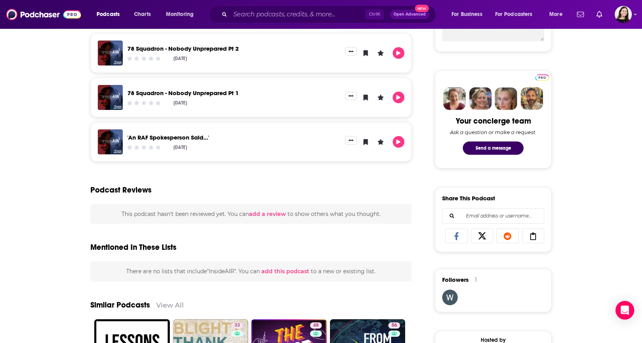
scroll to position [273, 0]
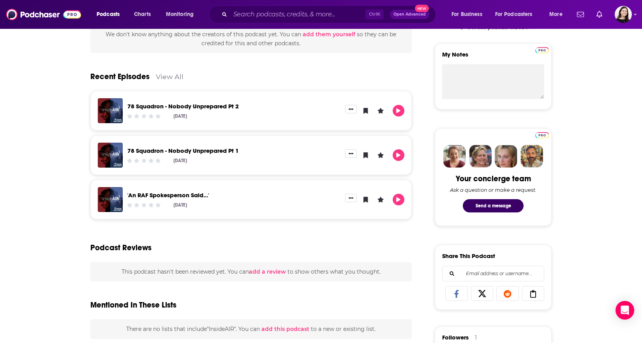
click at [214, 127] on div "78 Squadron - Nobody Unprepared Pt 2 Aug 19th, 2025" at bounding box center [250, 111] width 321 height 40
click at [217, 110] on div "78 Squadron - Nobody Unprepared Pt 2" at bounding box center [233, 107] width 213 height 9
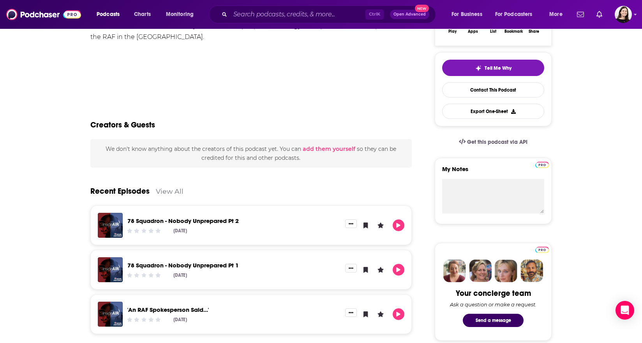
scroll to position [39, 0]
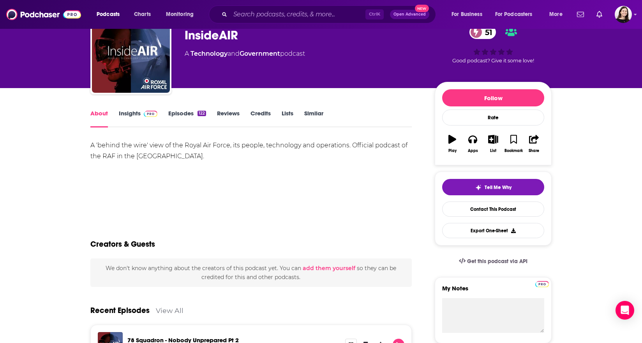
click at [186, 118] on link "Episodes 122" at bounding box center [187, 118] width 38 height 18
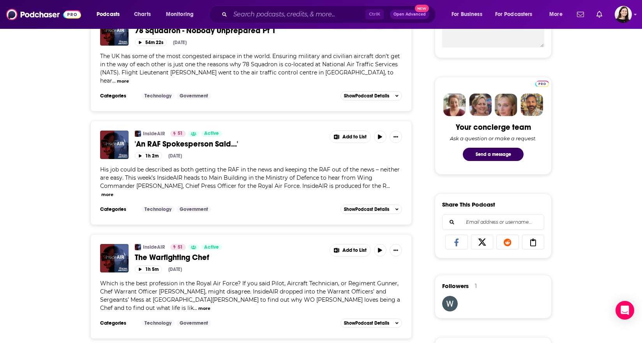
scroll to position [390, 0]
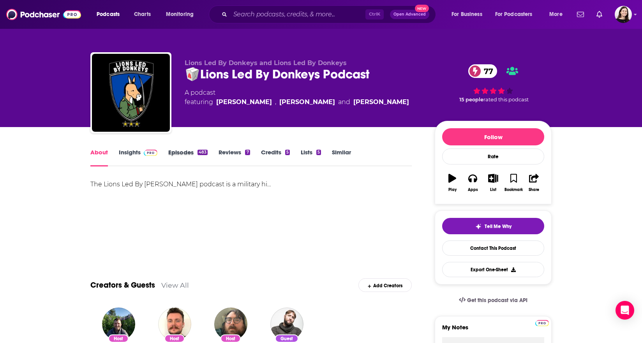
click at [211, 150] on div "Episodes 483" at bounding box center [193, 157] width 50 height 18
click at [167, 152] on div "Insights" at bounding box center [143, 157] width 49 height 18
click at [169, 153] on link "Episodes 483" at bounding box center [187, 157] width 39 height 18
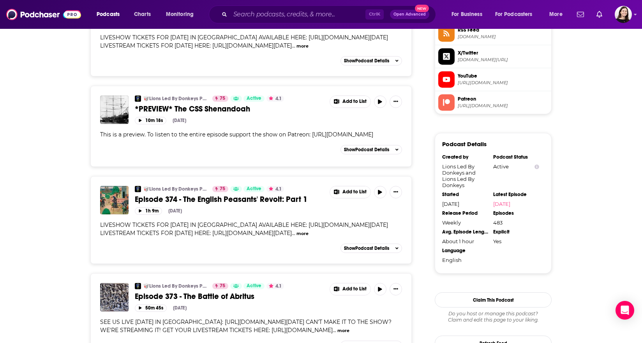
scroll to position [779, 0]
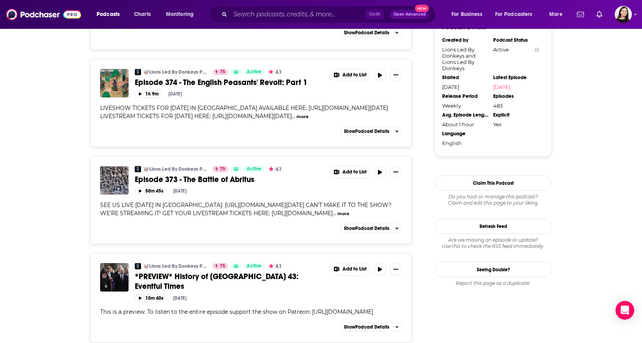
click at [296, 120] on button "more" at bounding box center [302, 116] width 12 height 7
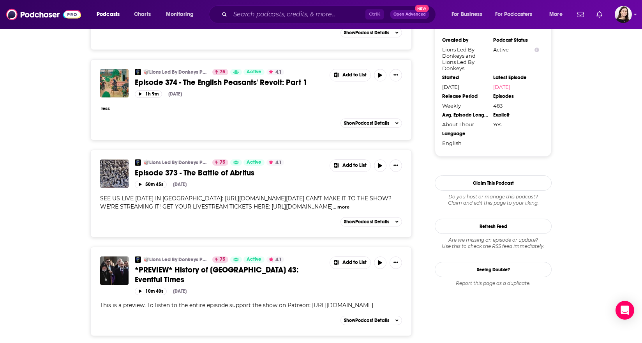
click at [111, 112] on div "less" at bounding box center [251, 108] width 302 height 8
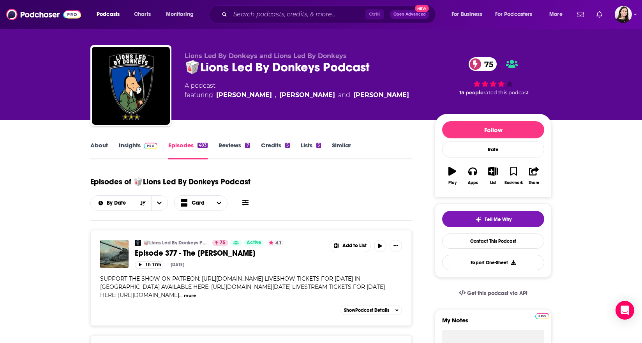
scroll to position [0, 0]
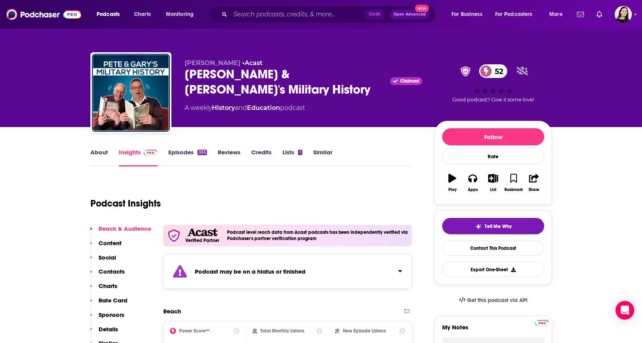
click at [204, 263] on div "Podcast may be on a hiatus or finished" at bounding box center [287, 271] width 249 height 35
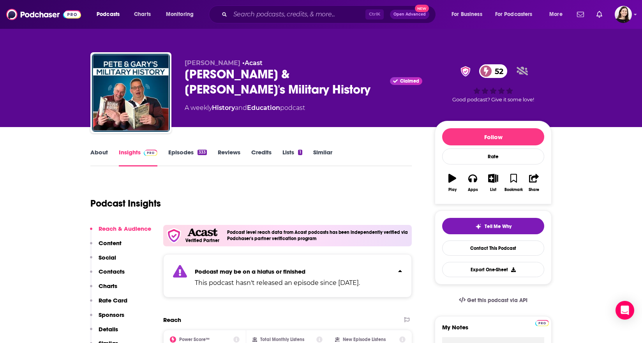
click at [97, 157] on link "About" at bounding box center [99, 157] width 18 height 18
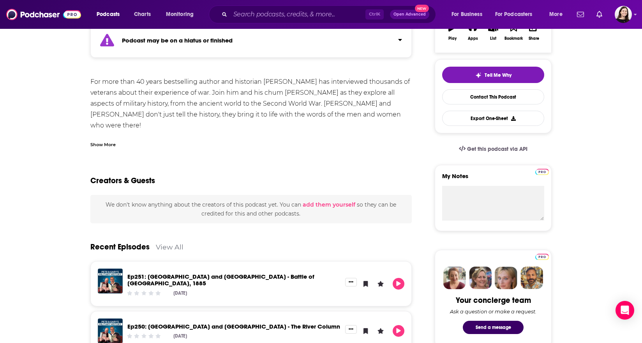
scroll to position [195, 0]
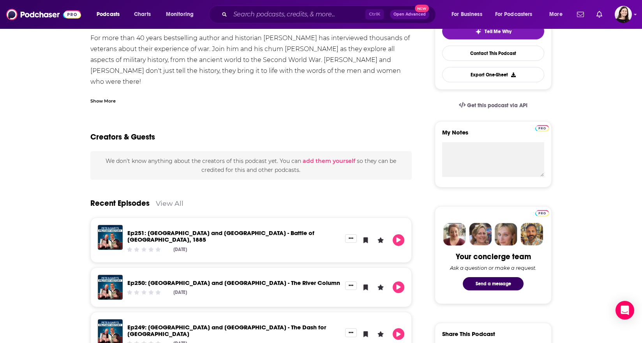
click at [251, 246] on div "Jun 25th, 2025" at bounding box center [233, 249] width 213 height 6
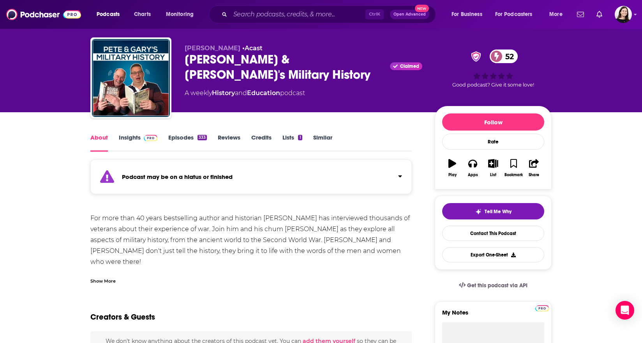
scroll to position [0, 0]
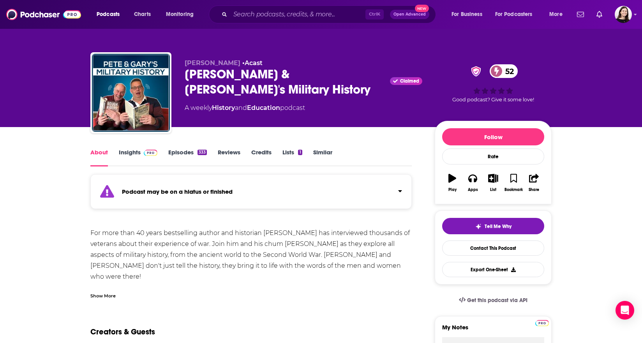
click at [185, 153] on link "Episodes 333" at bounding box center [187, 157] width 39 height 18
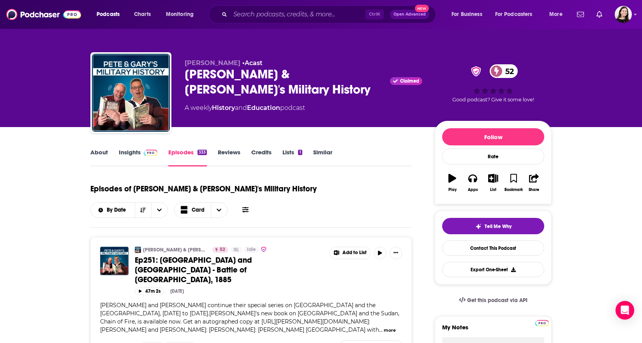
scroll to position [39, 0]
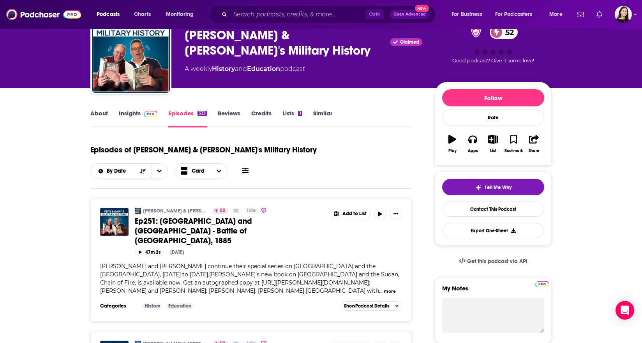
click at [384, 288] on button "more" at bounding box center [390, 291] width 12 height 7
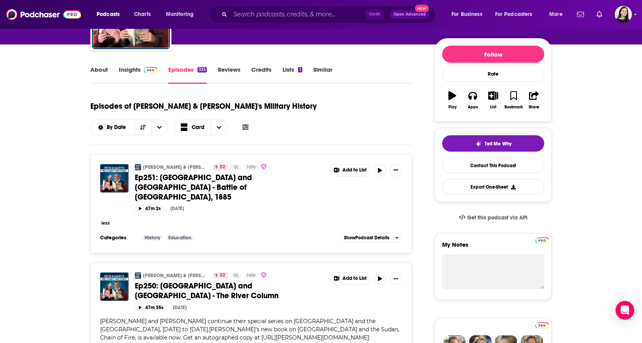
scroll to position [0, 0]
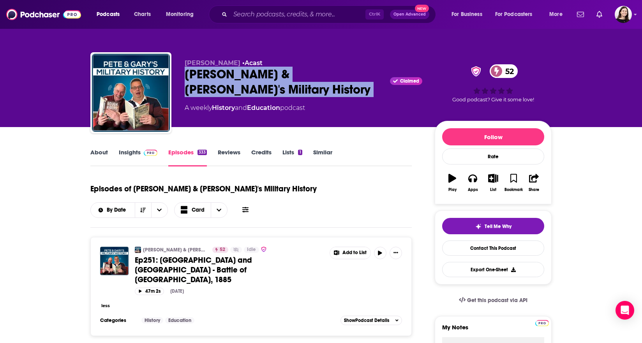
drag, startPoint x: 223, startPoint y: 74, endPoint x: 361, endPoint y: 72, distance: 137.9
click at [361, 72] on div "Mat McLachlan • Acast Pete & Gary's Military History Claimed 52 A weekly Histor…" at bounding box center [320, 94] width 461 height 84
copy div "Pete & Gary's Military History"
click at [499, 186] on button "List" at bounding box center [493, 183] width 20 height 28
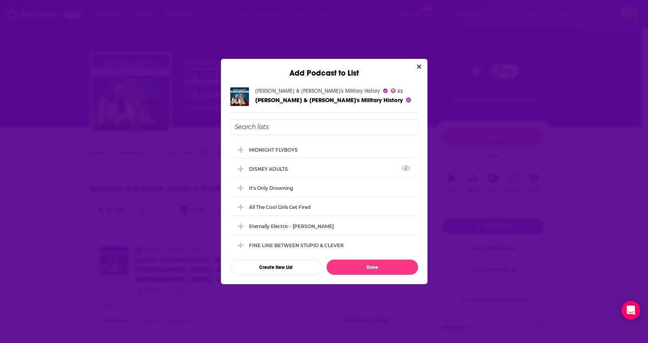
click at [320, 176] on div "DISNEY ADULTS" at bounding box center [324, 168] width 188 height 17
click at [241, 170] on icon "Add Podcast To List" at bounding box center [241, 168] width 6 height 7
click at [240, 155] on div "MIDNIGHT FLYBOYS" at bounding box center [324, 149] width 188 height 17
click at [242, 166] on icon "Add Podcast To List" at bounding box center [241, 168] width 6 height 7
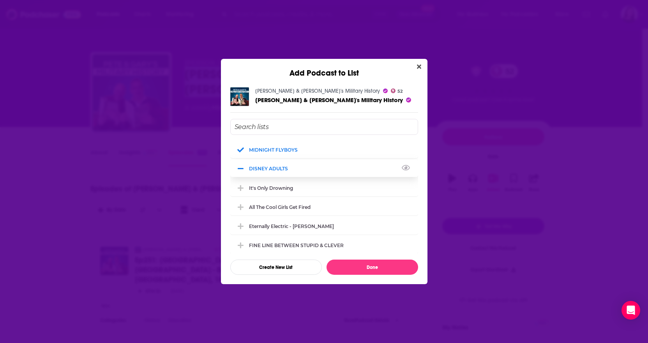
click at [252, 164] on div "DISNEY ADULTS" at bounding box center [324, 168] width 188 height 17
drag, startPoint x: 241, startPoint y: 168, endPoint x: 256, endPoint y: 166, distance: 15.3
click at [241, 168] on icon "Add Podcast To List" at bounding box center [241, 168] width 6 height 7
click at [261, 166] on div "DISNEY ADULTS" at bounding box center [271, 169] width 44 height 6
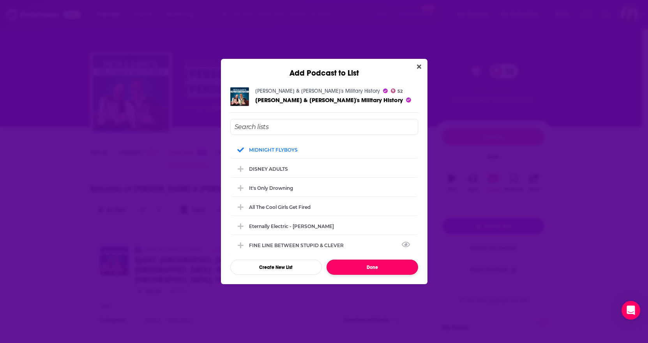
click at [360, 265] on button "Done" at bounding box center [372, 266] width 92 height 15
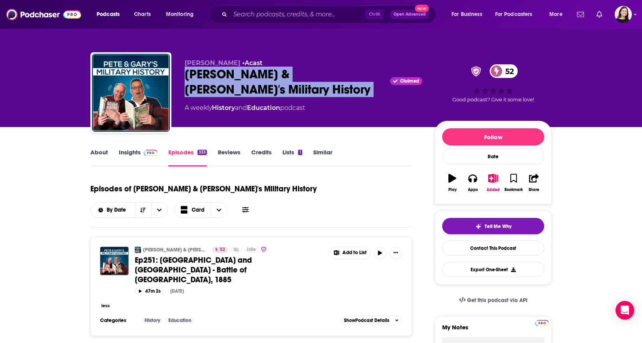
click at [326, 155] on link "Similar" at bounding box center [322, 157] width 19 height 18
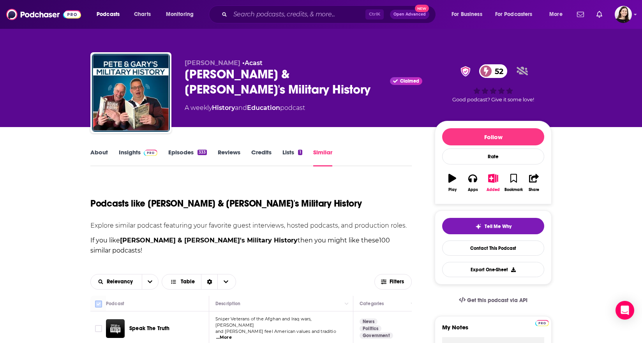
scroll to position [117, 0]
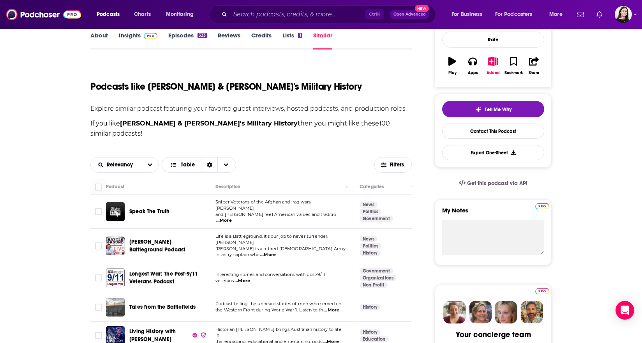
drag, startPoint x: 160, startPoint y: 226, endPoint x: 176, endPoint y: 229, distance: 16.1
click at [176, 238] on span "Sean Parnell Battleground Podcast" at bounding box center [157, 245] width 56 height 14
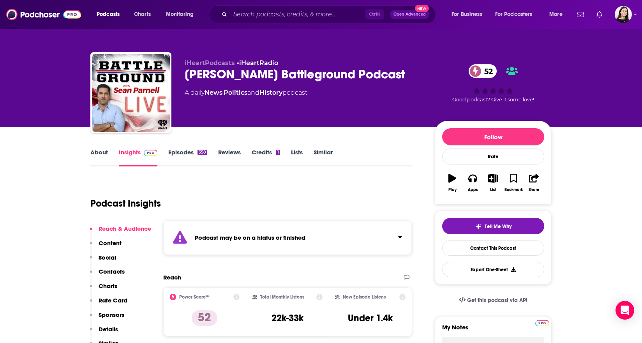
click at [244, 229] on div "Podcast may be on a hiatus or finished" at bounding box center [287, 237] width 249 height 35
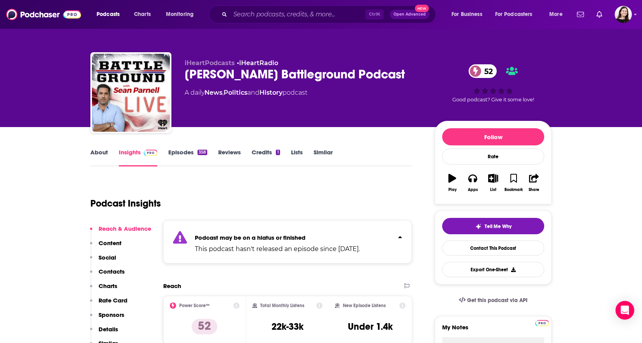
click at [244, 229] on div "Podcast may be on a hiatus or finished This podcast hasn't released an episode …" at bounding box center [287, 241] width 249 height 43
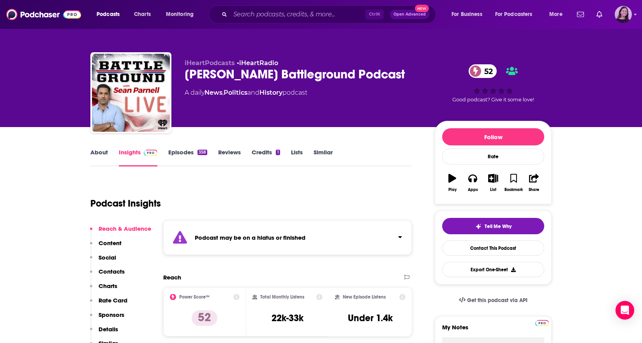
click at [634, 16] on icon "Show profile menu" at bounding box center [635, 14] width 3 height 5
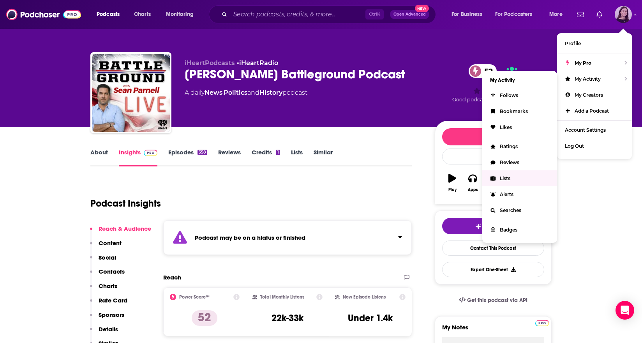
click at [504, 178] on span "Lists" at bounding box center [505, 178] width 11 height 6
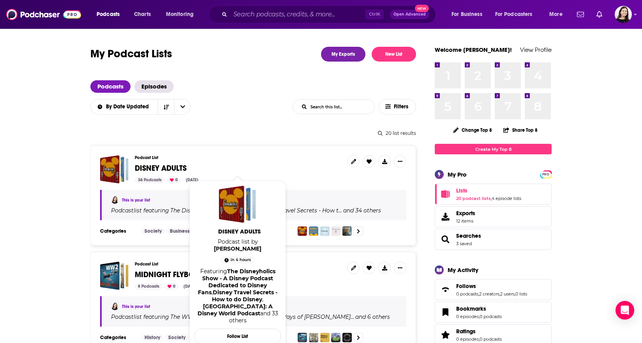
click at [318, 164] on div "Podcast List DISNEY ADULTS 36 Podcasts 0 Aug 27, 2025" at bounding box center [238, 169] width 206 height 28
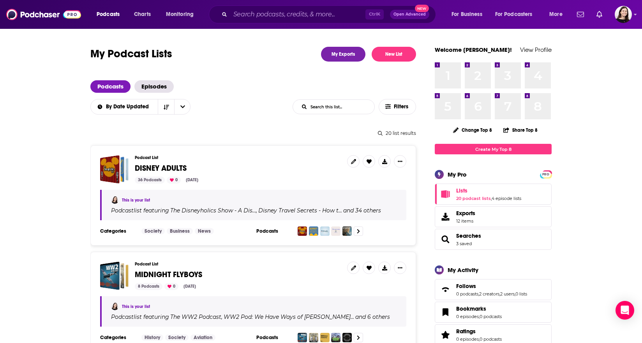
click at [180, 166] on span "DISNEY ADULTS" at bounding box center [161, 168] width 52 height 10
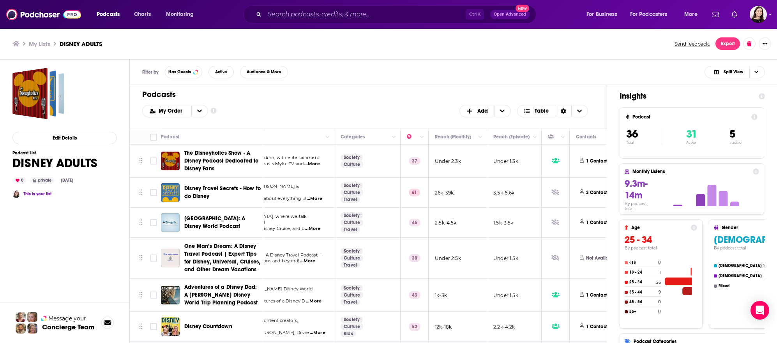
scroll to position [0, 78]
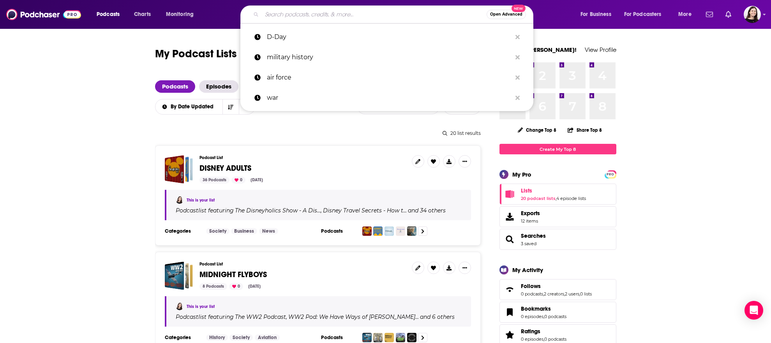
click at [305, 14] on input "Search podcasts, credits, & more..." at bounding box center [374, 14] width 225 height 12
click at [307, 56] on p "military history" at bounding box center [389, 57] width 245 height 20
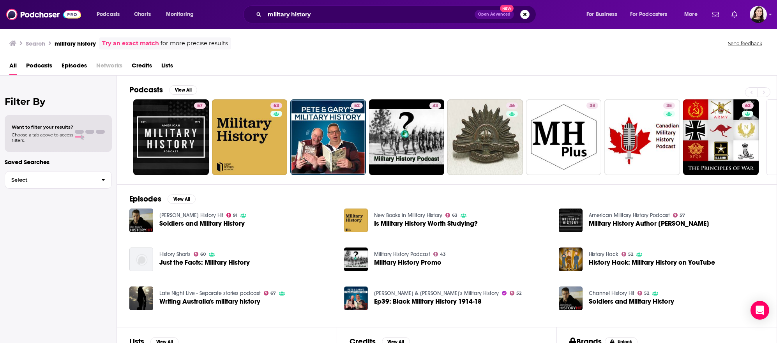
click at [48, 67] on span "Podcasts" at bounding box center [39, 67] width 26 height 16
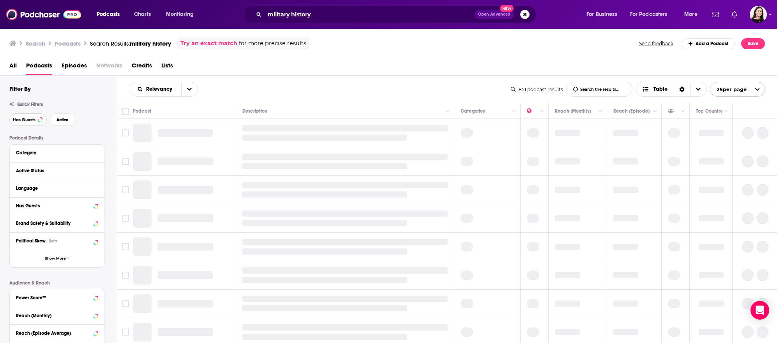
click at [30, 121] on span "Has Guests" at bounding box center [24, 120] width 23 height 4
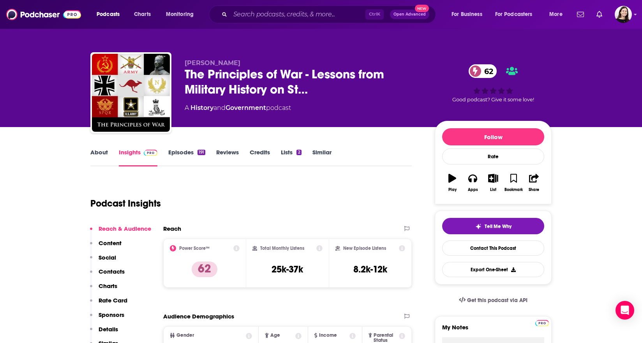
click at [103, 160] on link "About" at bounding box center [99, 157] width 18 height 18
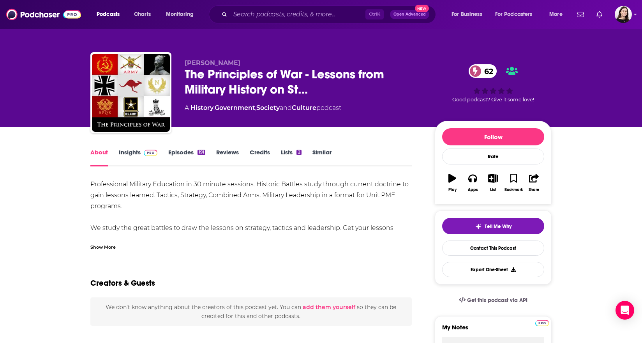
click at [195, 155] on link "Episodes 191" at bounding box center [186, 157] width 37 height 18
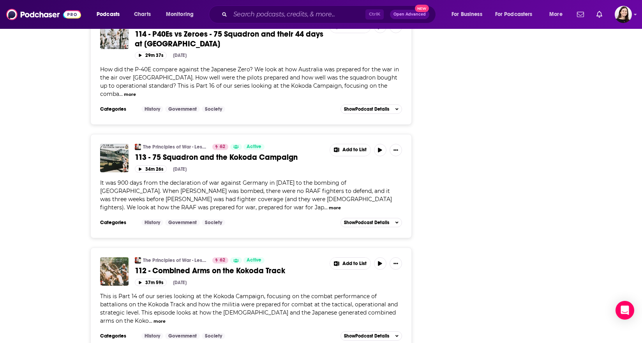
scroll to position [2766, 0]
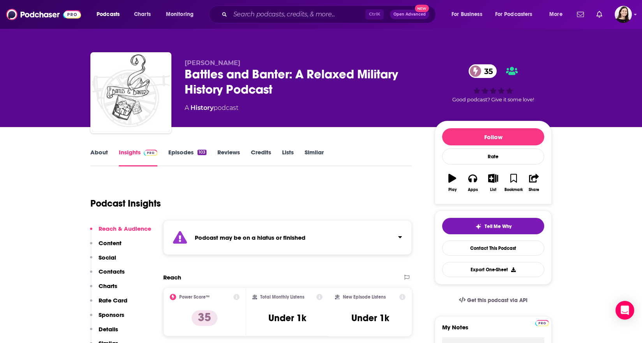
click at [233, 236] on strong "Podcast may be on a hiatus or finished" at bounding box center [250, 237] width 111 height 7
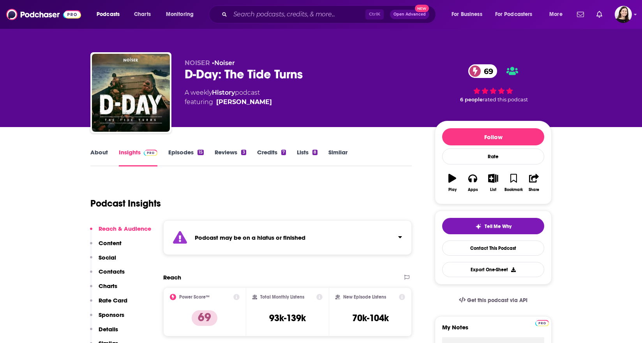
click at [214, 251] on div "Podcast may be on a hiatus or finished" at bounding box center [287, 237] width 249 height 35
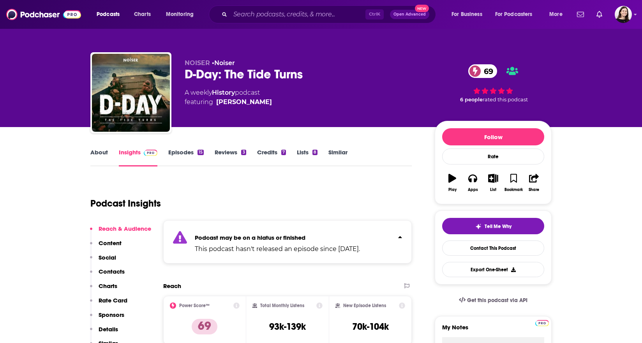
click at [214, 251] on p "This podcast hasn't released an episode since Apr 8th, 2025." at bounding box center [277, 248] width 165 height 9
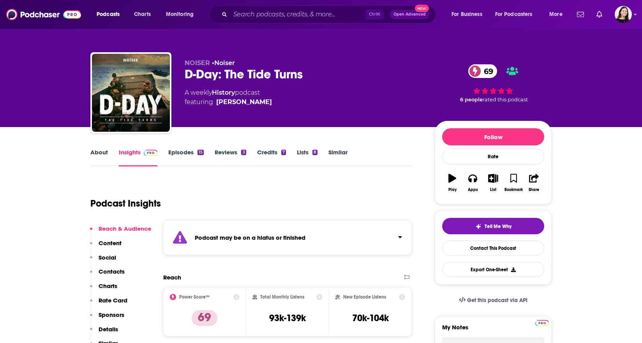
click at [189, 150] on link "Episodes 15" at bounding box center [185, 157] width 35 height 18
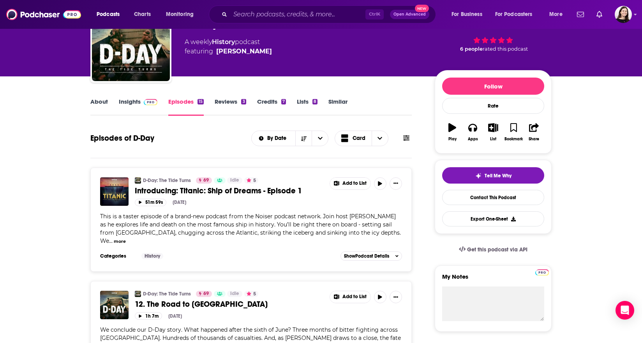
scroll to position [117, 0]
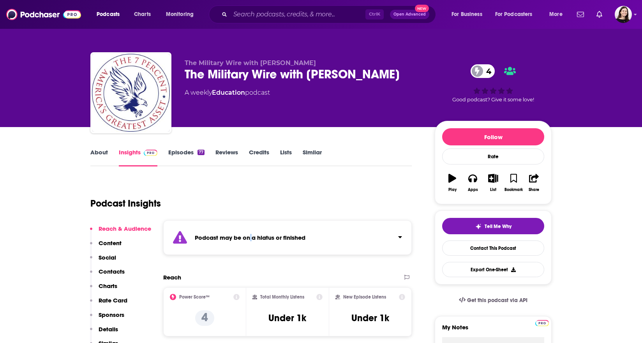
click at [251, 240] on strong "Podcast may be on a hiatus or finished" at bounding box center [250, 237] width 111 height 7
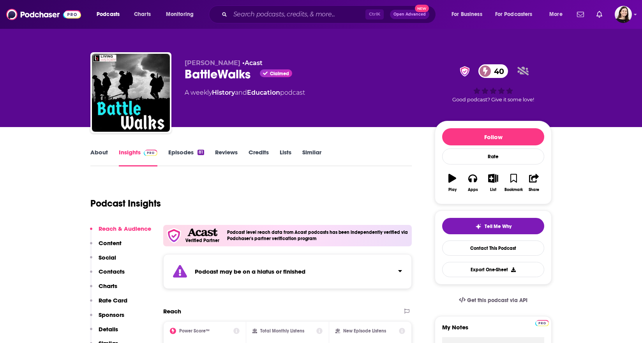
click at [215, 285] on div "Podcast may be on a hiatus or finished" at bounding box center [287, 271] width 249 height 35
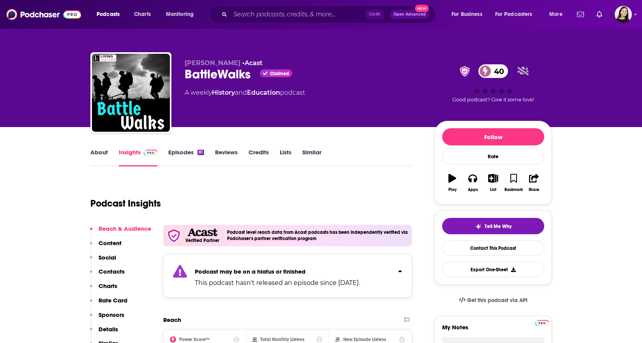
click at [174, 150] on link "Episodes 81" at bounding box center [186, 157] width 36 height 18
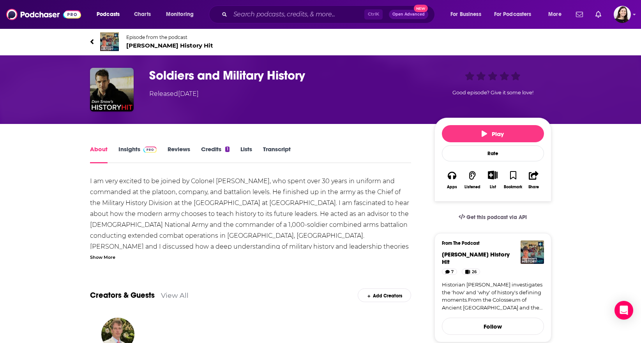
click at [101, 258] on div "Show More" at bounding box center [102, 256] width 25 height 7
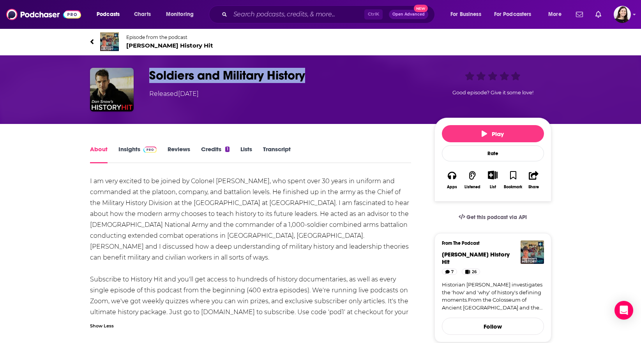
drag, startPoint x: 317, startPoint y: 76, endPoint x: 136, endPoint y: 83, distance: 181.7
click at [136, 83] on div "Soldiers and Military History Released Sunday, 19th July 2020 Good episode? Giv…" at bounding box center [320, 90] width 461 height 44
copy div "Soldiers and Military History"
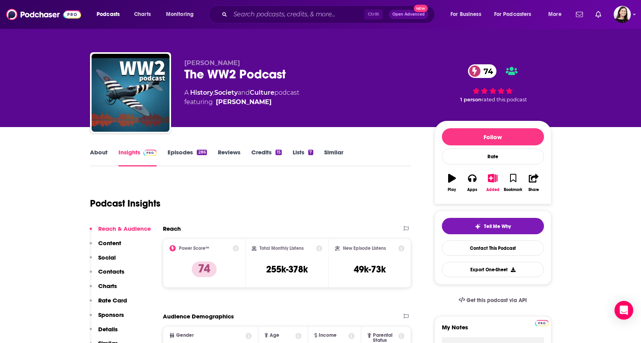
click at [342, 151] on link "Similar" at bounding box center [333, 157] width 19 height 18
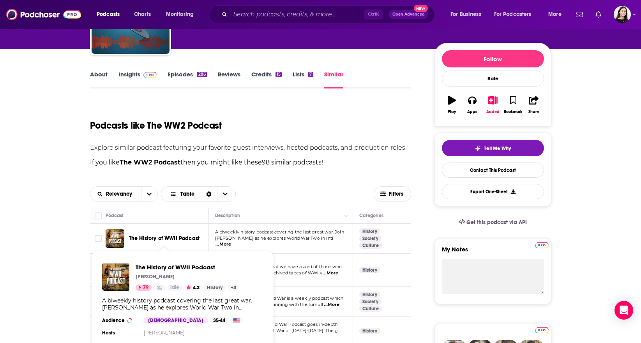
scroll to position [117, 0]
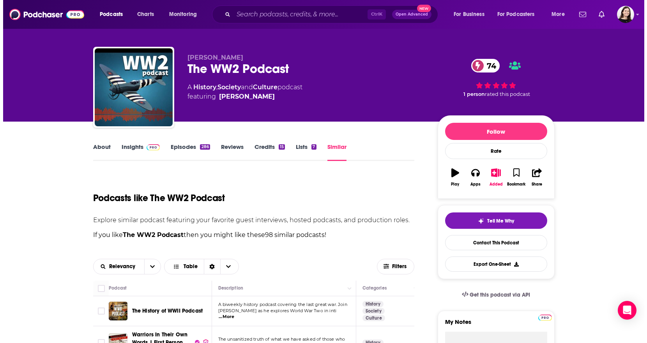
scroll to position [0, 0]
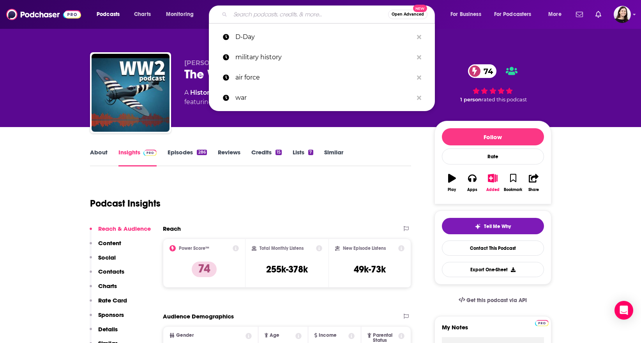
click at [251, 19] on input "Search podcasts, credits, & more..." at bounding box center [309, 14] width 158 height 12
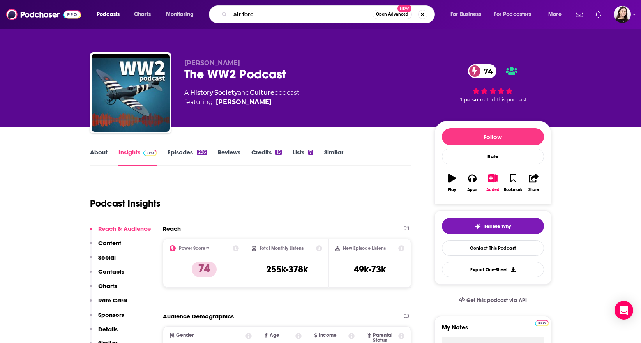
type input "air force"
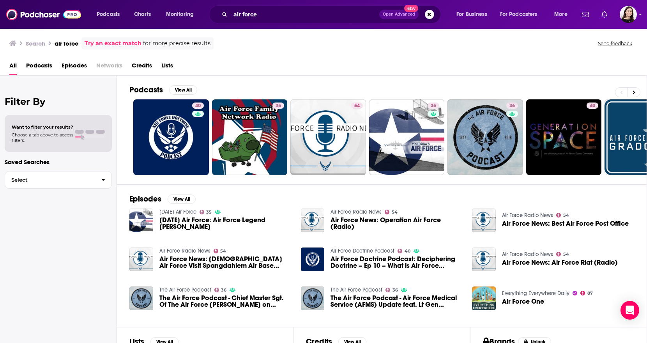
drag, startPoint x: 74, startPoint y: 78, endPoint x: 75, endPoint y: 68, distance: 10.1
click at [74, 78] on div "Filter By Want to filter your results? Choose a tab above to access filters. Sa…" at bounding box center [58, 247] width 117 height 343
click at [75, 67] on span "Episodes" at bounding box center [74, 67] width 25 height 16
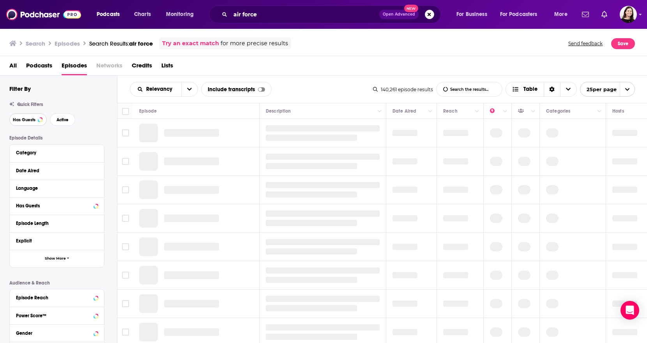
click at [33, 123] on button "Has Guests" at bounding box center [27, 119] width 37 height 12
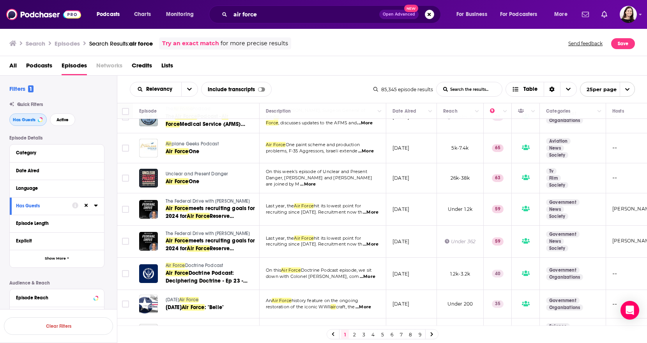
scroll to position [312, 0]
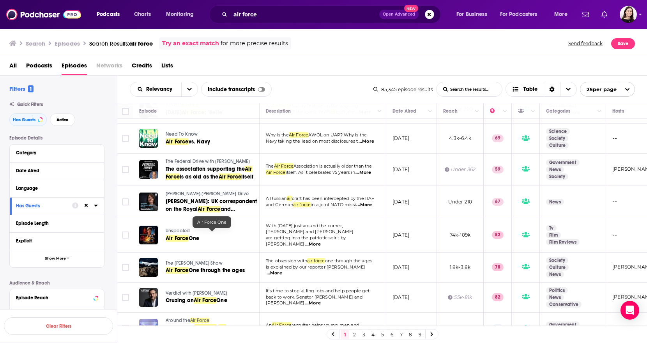
click at [113, 213] on div "Episode Details Category Date Aired Language Has Guests Episode Length Explicit…" at bounding box center [63, 256] width 108 height 242
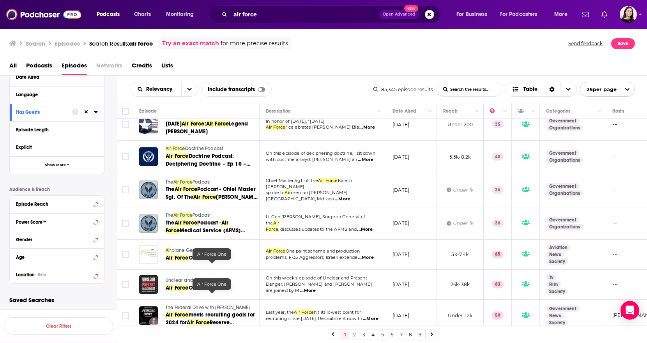
scroll to position [0, 0]
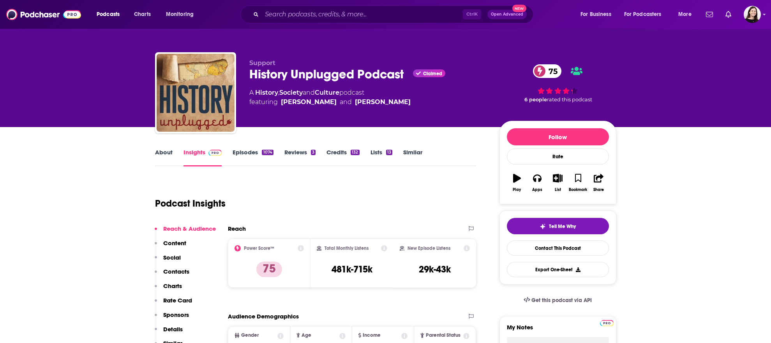
click at [164, 152] on link "About" at bounding box center [164, 157] width 18 height 18
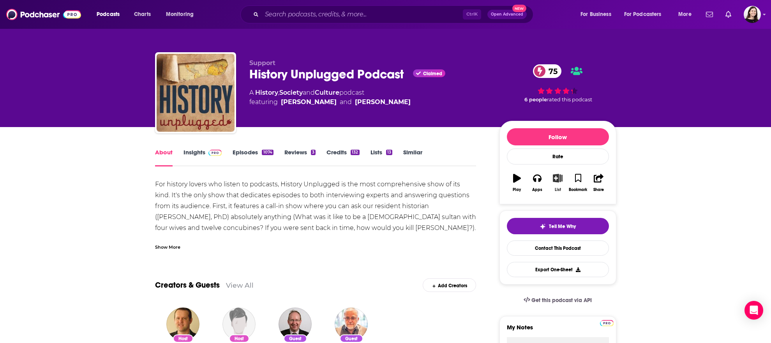
click at [558, 181] on icon "button" at bounding box center [558, 178] width 10 height 9
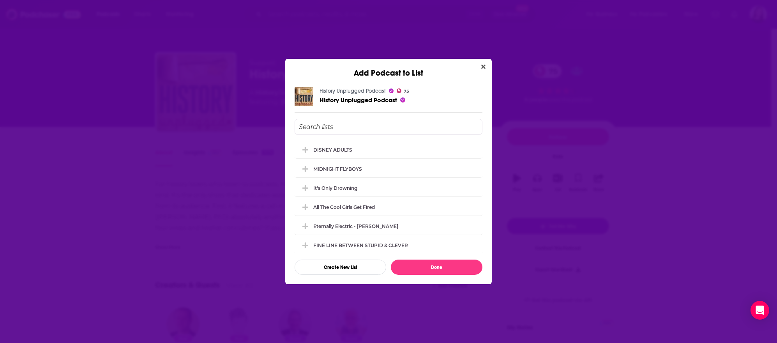
click at [411, 177] on div "DISNEY ADULTS MIDNIGHT FLYBOYS It's Only [MEDICAL_DATA] All The Cool Girls Get …" at bounding box center [388, 197] width 188 height 112
click at [303, 168] on icon "Add Podcast To List" at bounding box center [305, 168] width 6 height 7
click at [430, 265] on button "Done" at bounding box center [437, 266] width 92 height 15
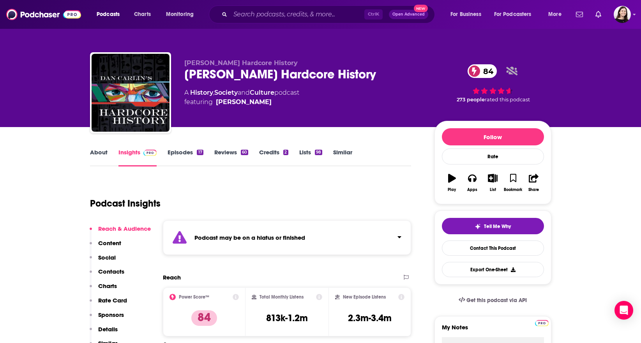
click at [104, 159] on link "About" at bounding box center [99, 157] width 18 height 18
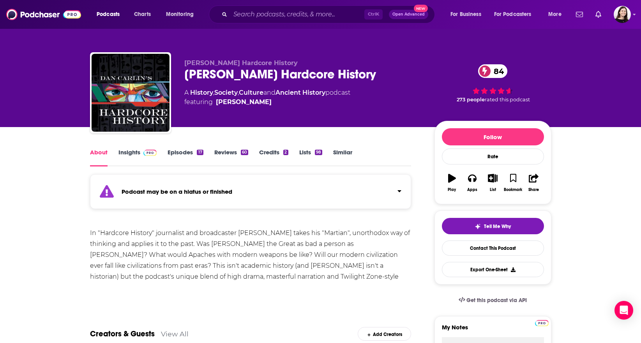
click at [130, 178] on div "Podcast may be on a hiatus or finished" at bounding box center [250, 191] width 321 height 35
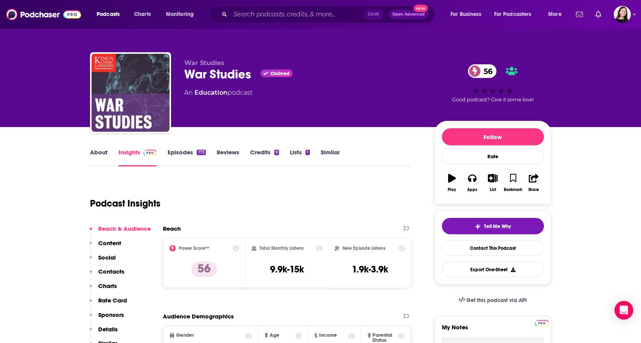
click at [102, 152] on link "About" at bounding box center [99, 157] width 18 height 18
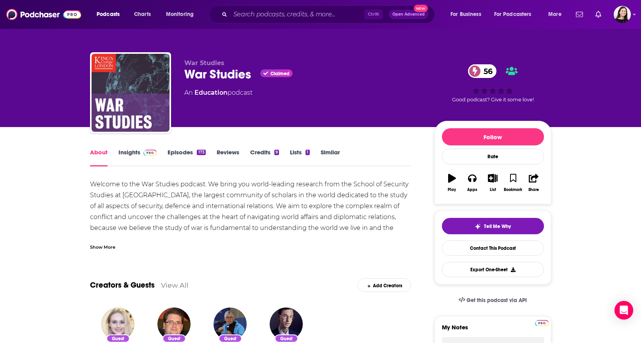
click at [185, 151] on link "Episodes 173" at bounding box center [187, 157] width 38 height 18
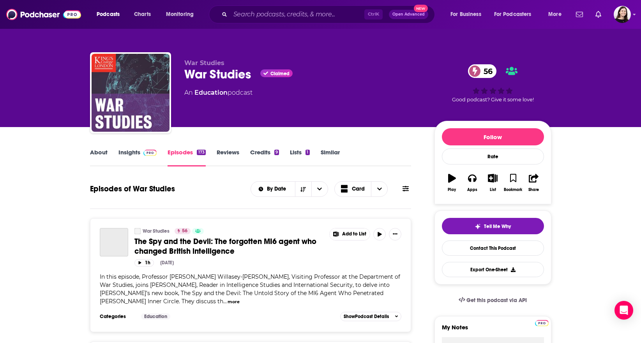
scroll to position [39, 0]
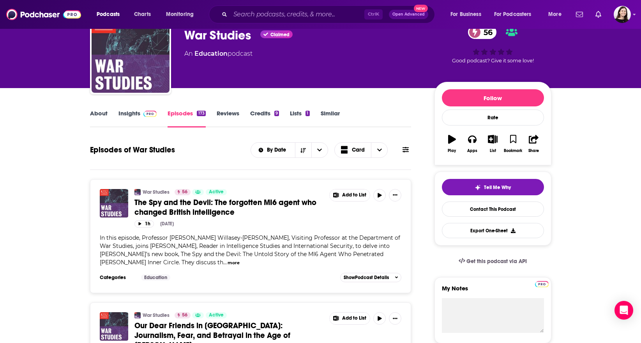
click at [240, 259] on button "more" at bounding box center [233, 262] width 12 height 7
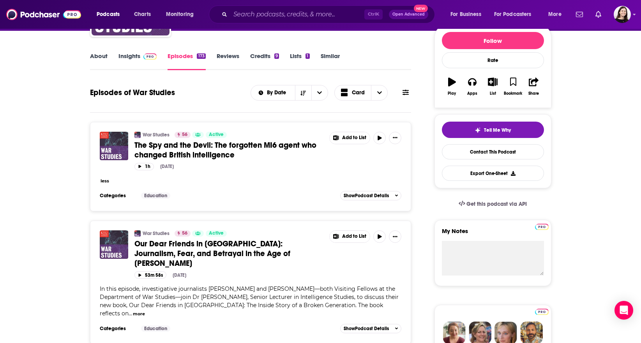
scroll to position [195, 0]
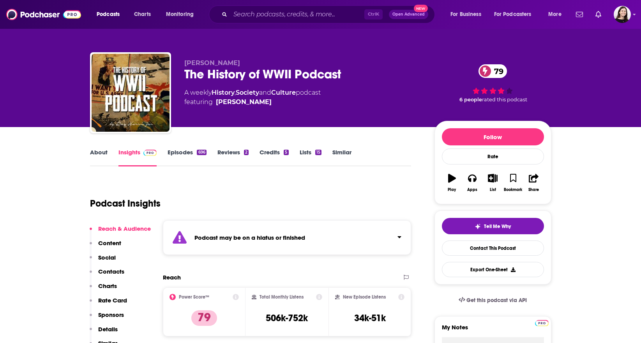
click at [267, 250] on div "Podcast may be on a hiatus or finished" at bounding box center [287, 237] width 249 height 35
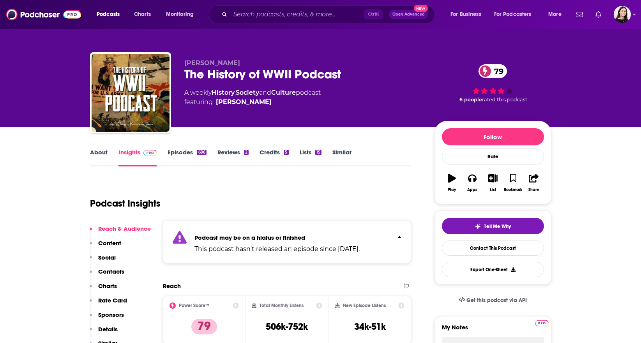
click at [90, 151] on link "About" at bounding box center [99, 157] width 18 height 18
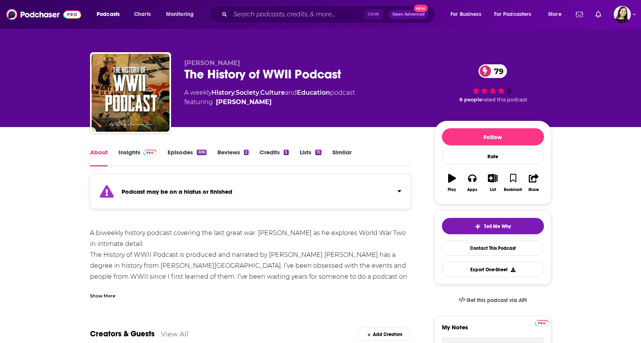
click at [184, 155] on link "Episodes 696" at bounding box center [187, 157] width 39 height 18
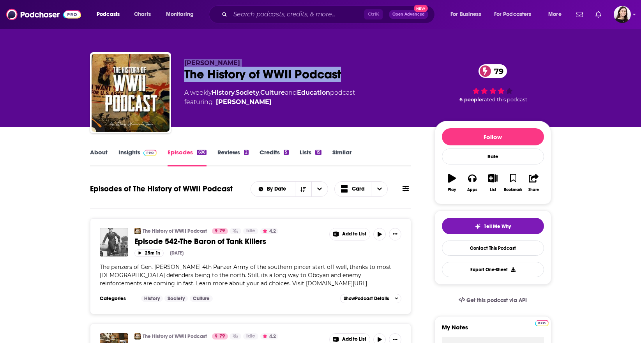
drag, startPoint x: 366, startPoint y: 70, endPoint x: 156, endPoint y: 75, distance: 210.0
click at [156, 75] on div "Ray Harris Jr The History of WWII Podcast 79 A weekly History , Society , Cultu…" at bounding box center [320, 94] width 461 height 84
copy div "Ray Harris Jr The History of WWII Podcast"
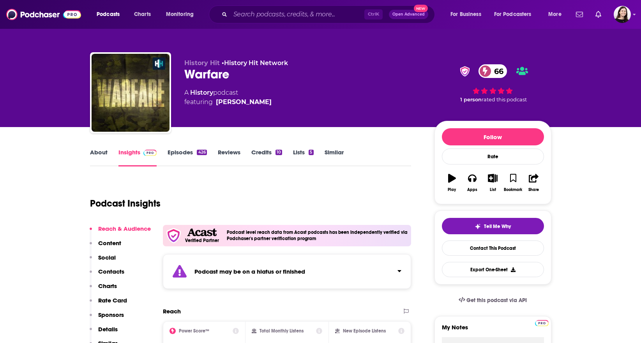
click at [195, 263] on div "Podcast may be on a hiatus or finished" at bounding box center [287, 271] width 249 height 35
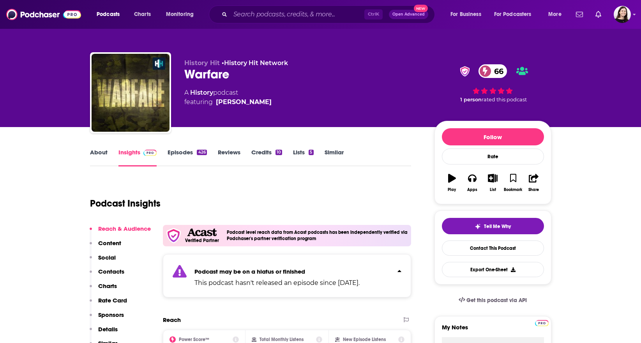
click at [330, 149] on link "Similar" at bounding box center [333, 157] width 19 height 18
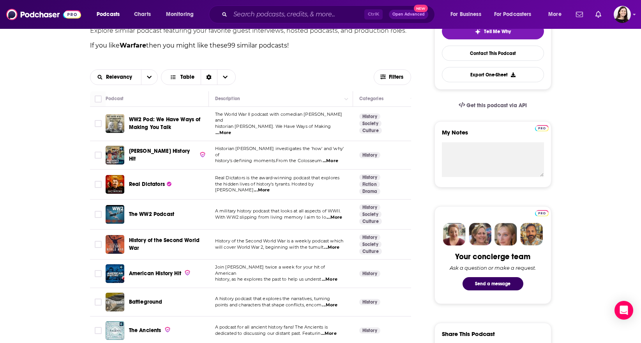
scroll to position [273, 0]
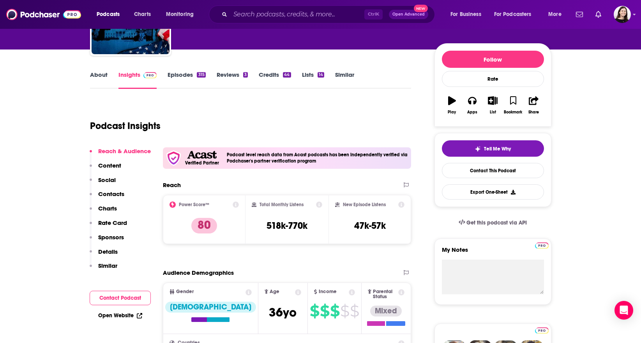
scroll to position [78, 0]
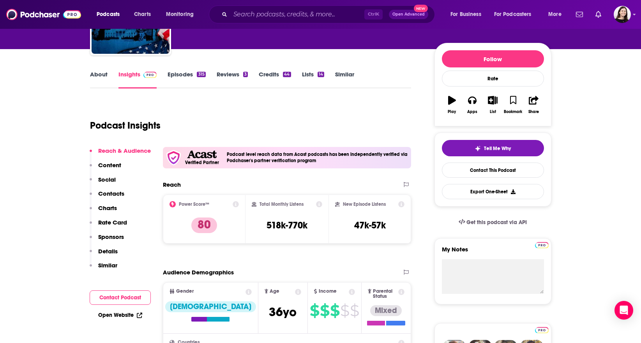
click at [90, 76] on link "About" at bounding box center [99, 80] width 18 height 18
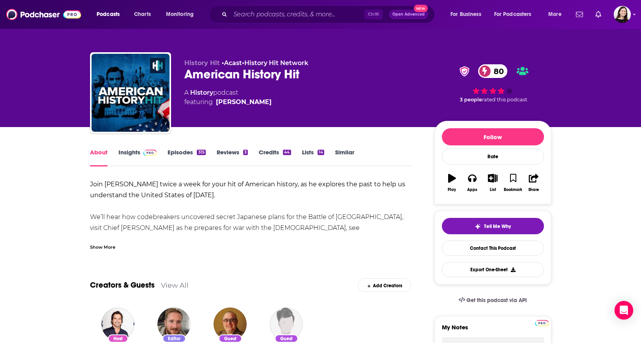
click at [171, 151] on link "Episodes 315" at bounding box center [187, 157] width 38 height 18
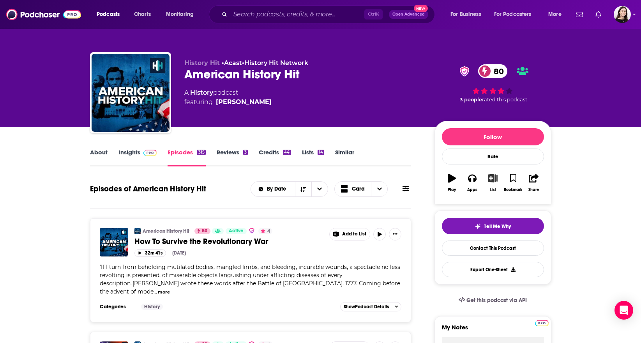
click at [494, 184] on button "List" at bounding box center [492, 183] width 20 height 28
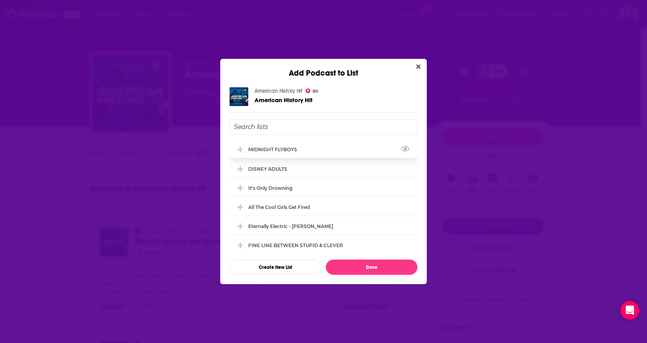
click at [237, 151] on icon "Add Podcast To List" at bounding box center [240, 149] width 6 height 7
click at [377, 266] on button "Done" at bounding box center [372, 266] width 92 height 15
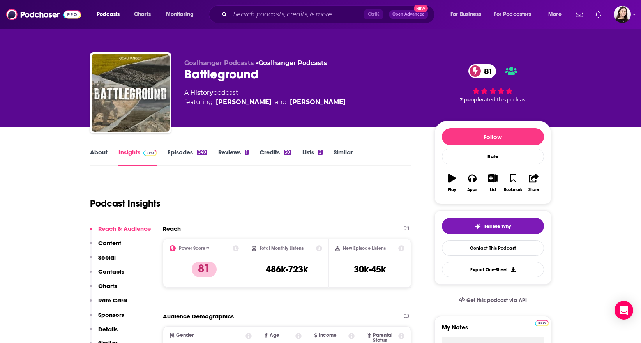
click at [98, 155] on link "About" at bounding box center [99, 157] width 18 height 18
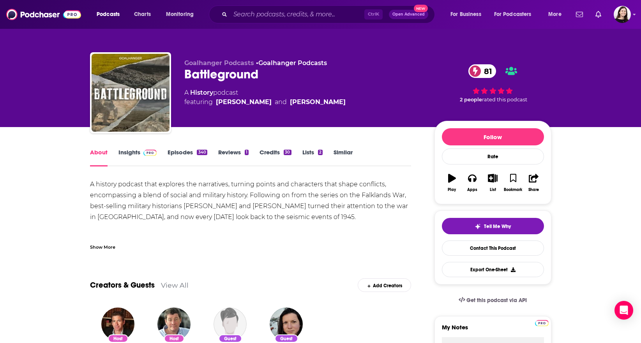
click at [186, 162] on link "Episodes 340" at bounding box center [187, 157] width 39 height 18
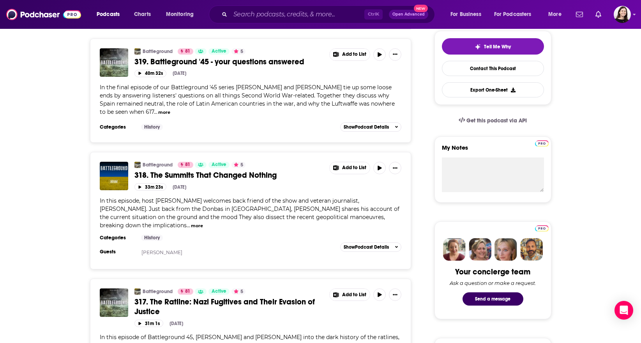
scroll to position [39, 0]
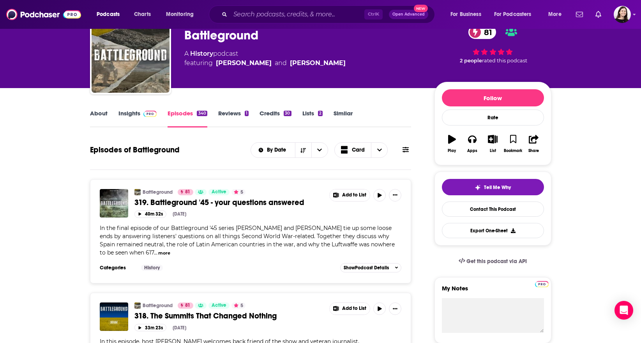
click at [158, 255] on button "more" at bounding box center [164, 253] width 12 height 7
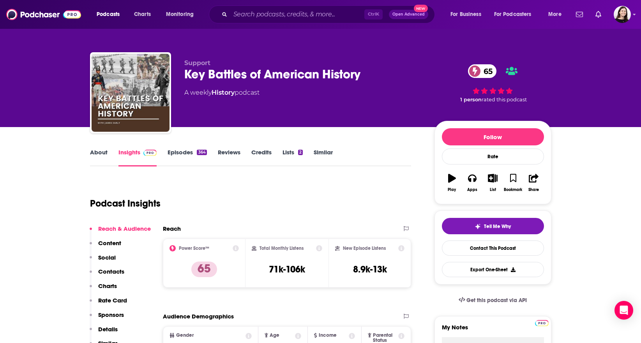
click at [104, 161] on link "About" at bounding box center [99, 157] width 18 height 18
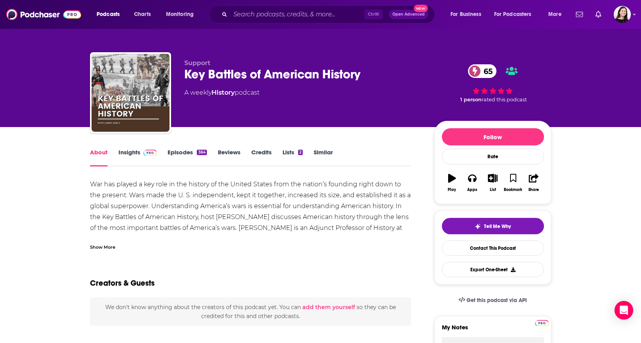
click at [90, 248] on div "Show More" at bounding box center [102, 246] width 25 height 7
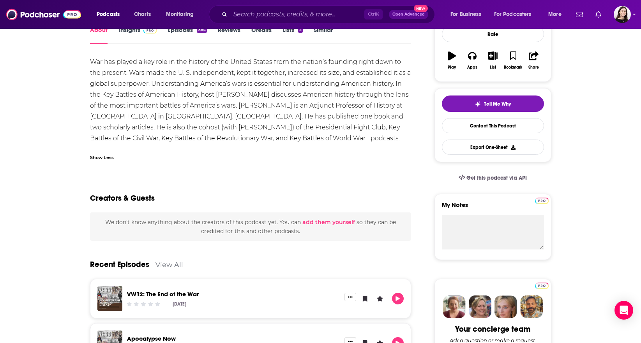
scroll to position [39, 0]
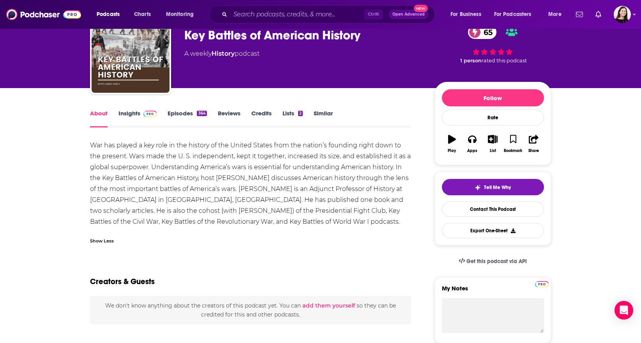
click at [173, 120] on link "Episodes 364" at bounding box center [187, 118] width 39 height 18
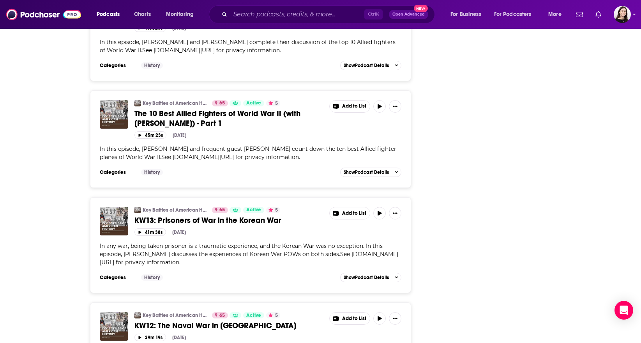
scroll to position [2690, 0]
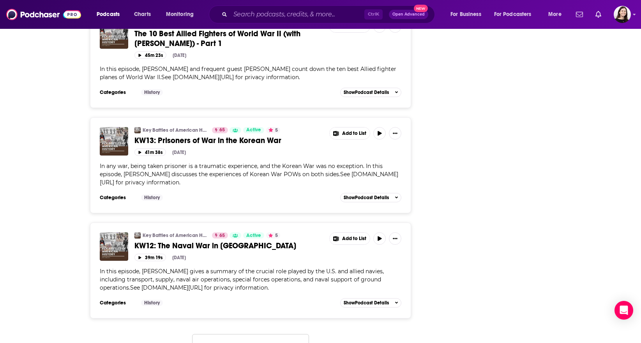
click at [210, 334] on button "Load More ..." at bounding box center [250, 344] width 117 height 21
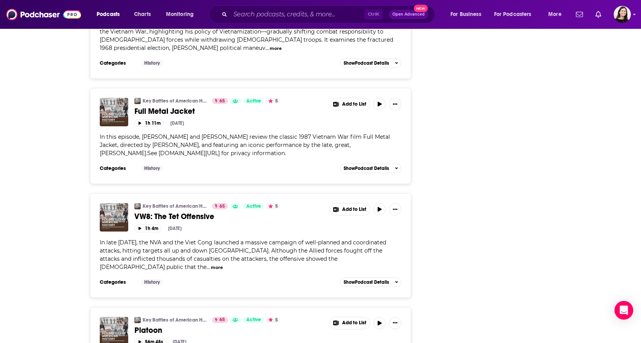
scroll to position [0, 0]
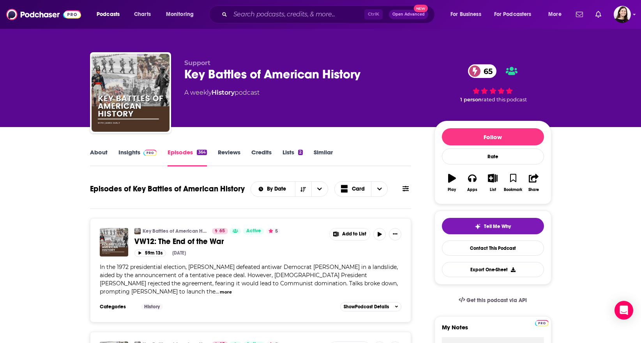
click at [99, 155] on link "About" at bounding box center [99, 157] width 18 height 18
